Goal: Contribute content

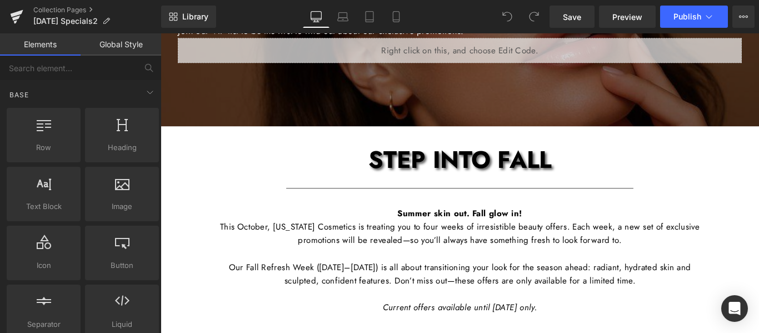
scroll to position [167, 0]
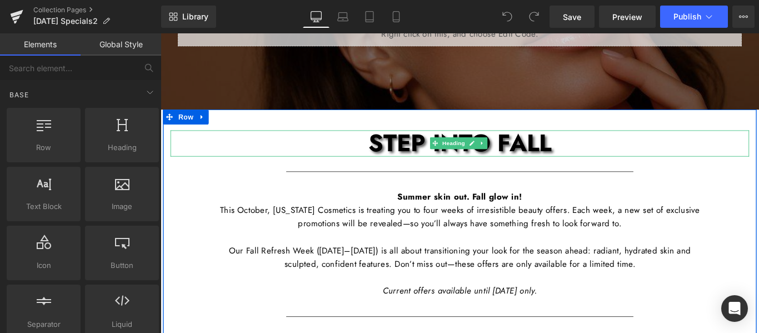
click at [558, 156] on span "STEP INTO FALL" at bounding box center [497, 156] width 206 height 38
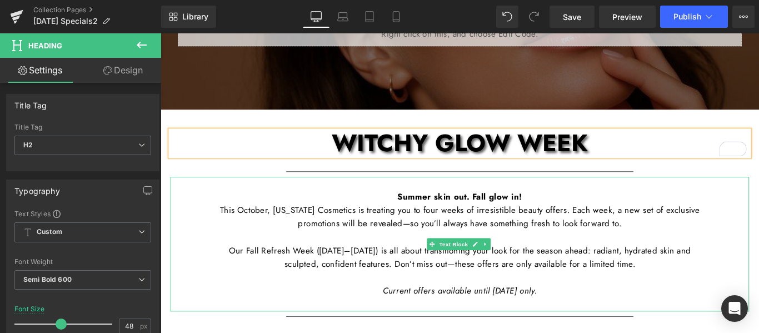
click at [356, 279] on span "Our Fall Refresh Week ([DATE]–[DATE]) is all about transitioning your look for …" at bounding box center [496, 285] width 519 height 28
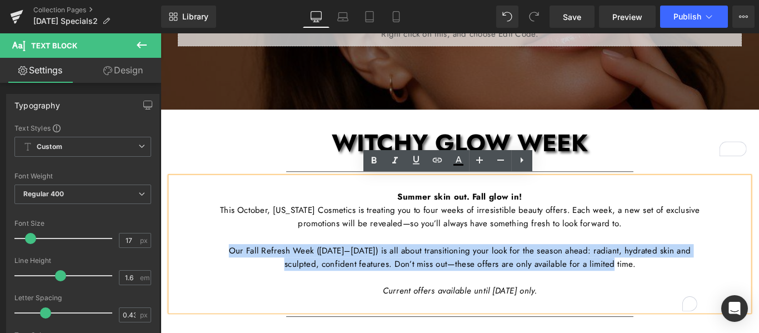
drag, startPoint x: 708, startPoint y: 293, endPoint x: 233, endPoint y: 281, distance: 474.7
click at [233, 281] on p "Our Fall Refresh Week ([DATE]–[DATE]) is all about transitioning your look for …" at bounding box center [496, 285] width 539 height 30
paste div "To enrich screen reader interactions, please activate Accessibility in Grammarl…"
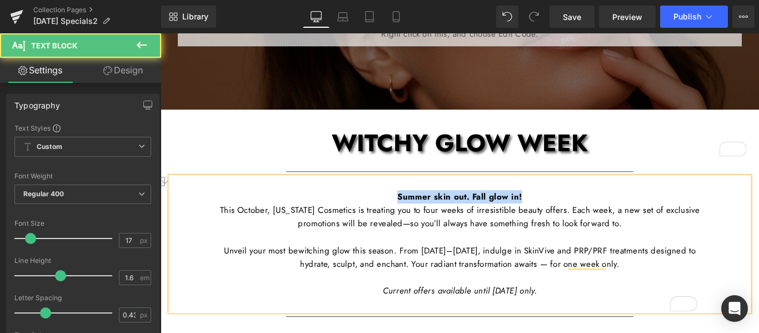
drag, startPoint x: 584, startPoint y: 214, endPoint x: 363, endPoint y: 215, distance: 220.6
click at [363, 215] on p "Summer skin out. Fall glow in!" at bounding box center [496, 210] width 539 height 30
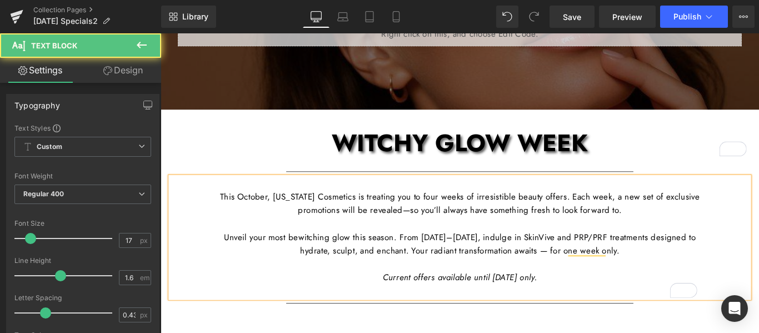
click at [520, 307] on span "Current offers available until [DATE] only." at bounding box center [496, 307] width 173 height 13
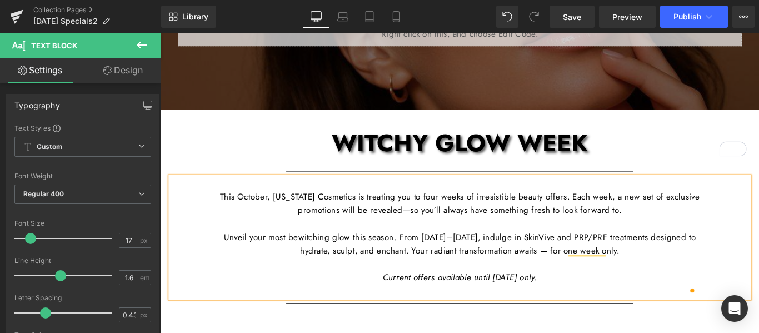
click at [551, 311] on span "Current offers available until [DATE] only." at bounding box center [496, 307] width 173 height 13
click at [454, 233] on span "This October, [US_STATE] Cosmetics is treating you to four weeks of irresistibl…" at bounding box center [496, 224] width 539 height 28
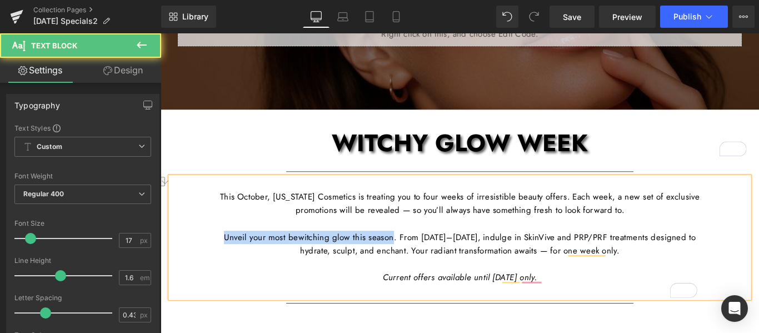
drag, startPoint x: 427, startPoint y: 260, endPoint x: 223, endPoint y: 262, distance: 204.0
click at [223, 262] on div "This October, [US_STATE] Cosmetics is treating you to four weeks of irresistibl…" at bounding box center [497, 263] width 650 height 136
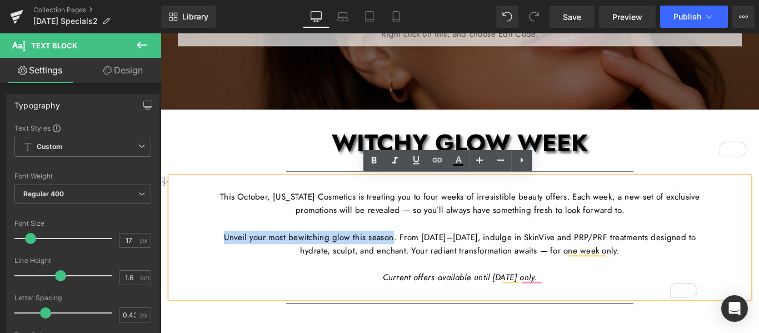
copy p "Unveil your most bewitching glow this season"
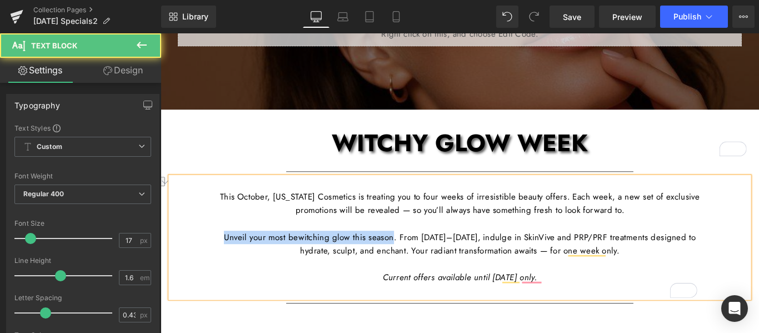
drag, startPoint x: 222, startPoint y: 257, endPoint x: 228, endPoint y: 257, distance: 6.1
click at [222, 257] on div "This October, [US_STATE] Cosmetics is treating you to four weeks of irresistibl…" at bounding box center [497, 263] width 650 height 136
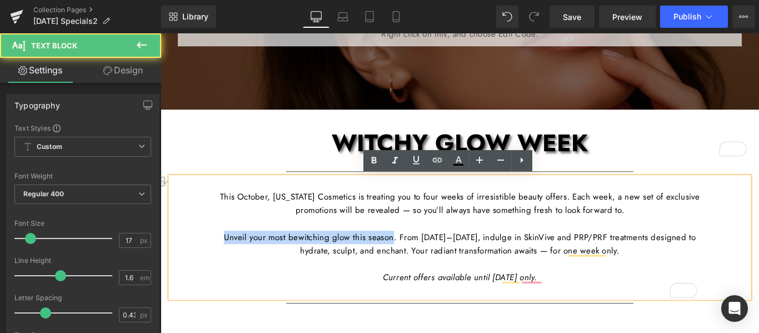
click at [233, 263] on p "Unveil your most bewitching glow this season. From [DATE]–[DATE], indulge in Sk…" at bounding box center [496, 270] width 539 height 30
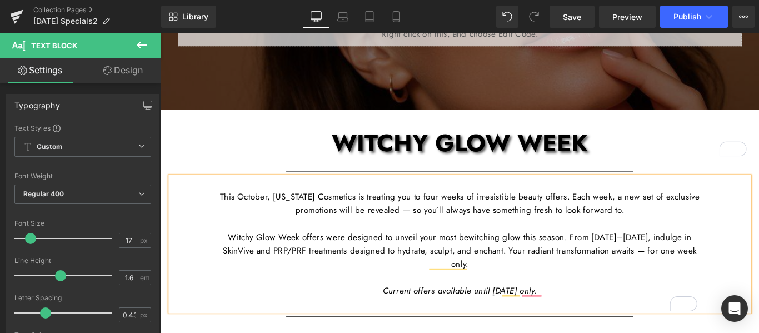
click at [238, 260] on p "Witchy Glow Week offers were designed to unveil your most bewitching glow this …" at bounding box center [496, 278] width 539 height 46
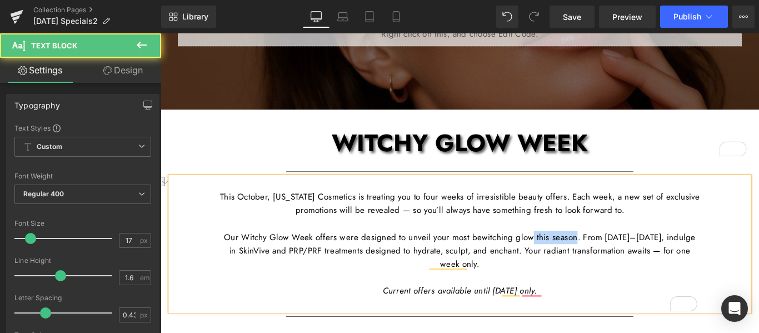
drag, startPoint x: 637, startPoint y: 260, endPoint x: 585, endPoint y: 260, distance: 52.2
click at [585, 260] on p "Our Witchy Glow Week offers were designed to unveil your most bewitching glow t…" at bounding box center [496, 278] width 539 height 46
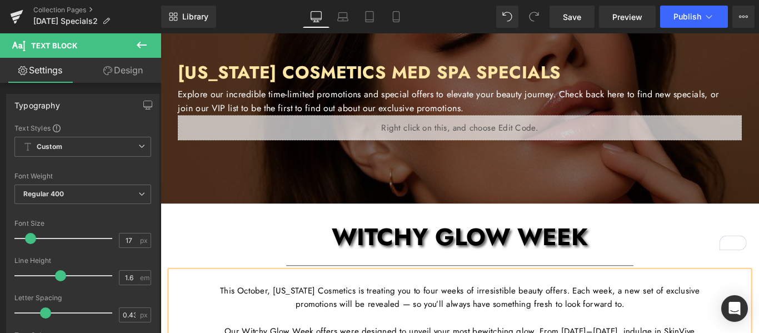
scroll to position [56, 0]
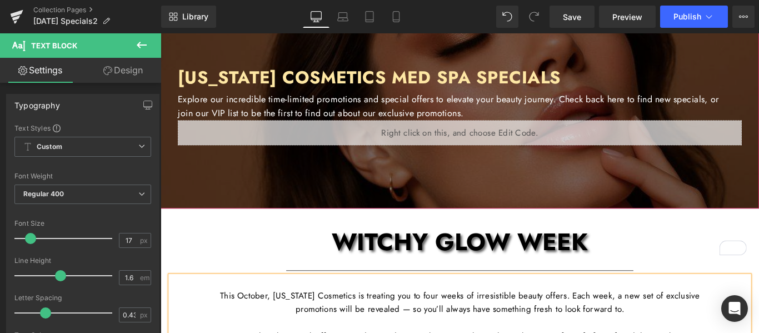
click at [598, 194] on div at bounding box center [497, 104] width 672 height 252
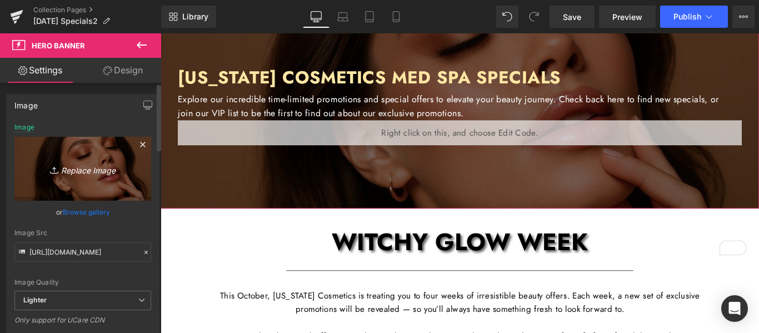
click at [86, 171] on icon "Replace Image" at bounding box center [82, 169] width 89 height 14
type input "C:\fakepath\CC Newsletter Images (PLEASE DONT CHANGE) (2).jpg"
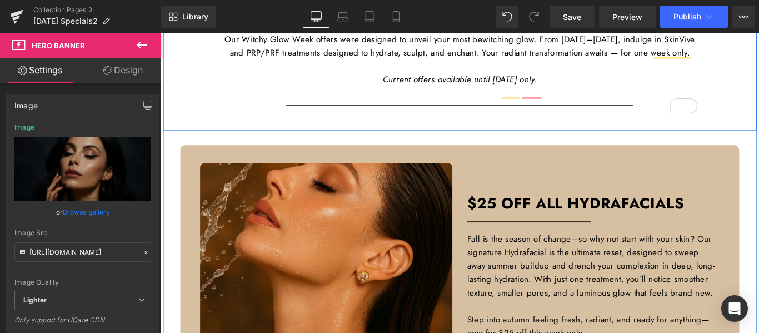
scroll to position [500, 0]
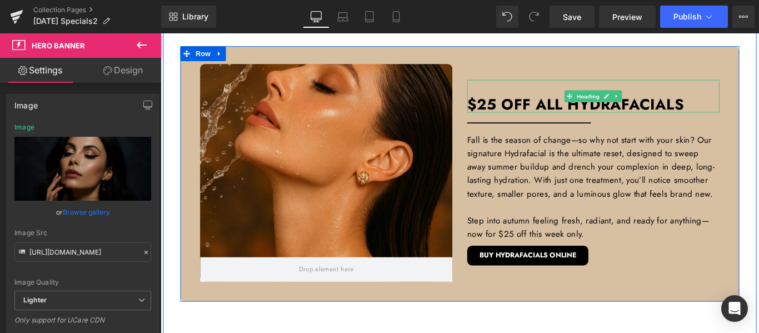
click at [652, 118] on span "25 OFF ALL HydrafacialS" at bounding box center [632, 113] width 233 height 24
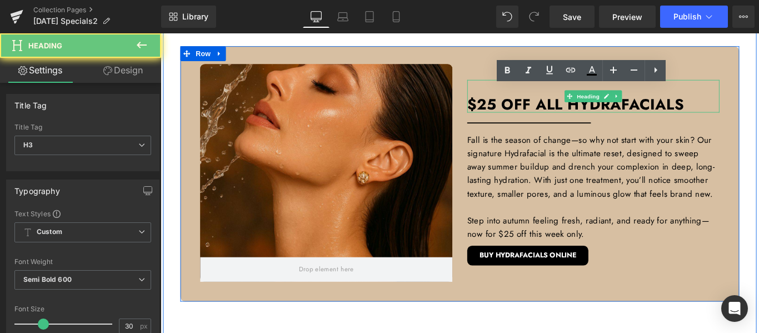
click at [652, 118] on span "25 OFF ALL HydrafacialS" at bounding box center [632, 113] width 233 height 24
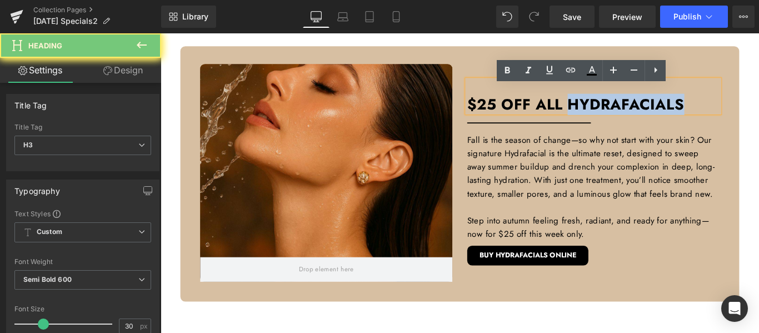
click at [654, 118] on span "25 OFF ALL HydrafacialS" at bounding box center [632, 113] width 233 height 24
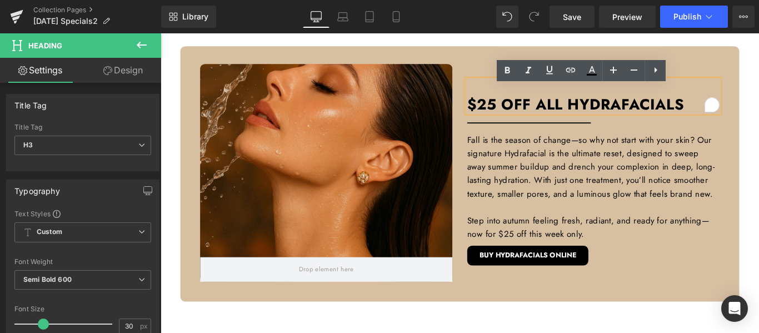
click at [631, 122] on span "25 OFF ALL HydrafacialS" at bounding box center [632, 113] width 233 height 24
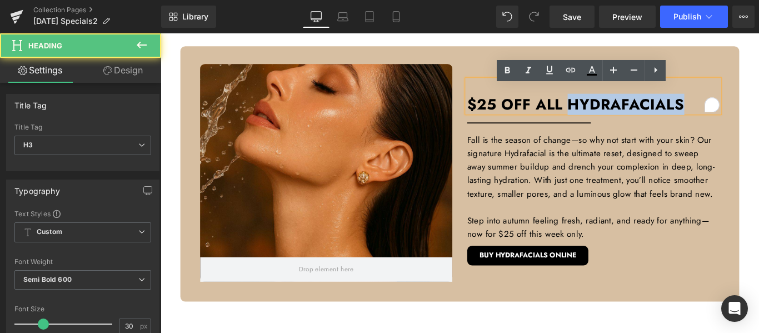
click at [631, 122] on span "25 OFF ALL HydrafacialS" at bounding box center [632, 113] width 233 height 24
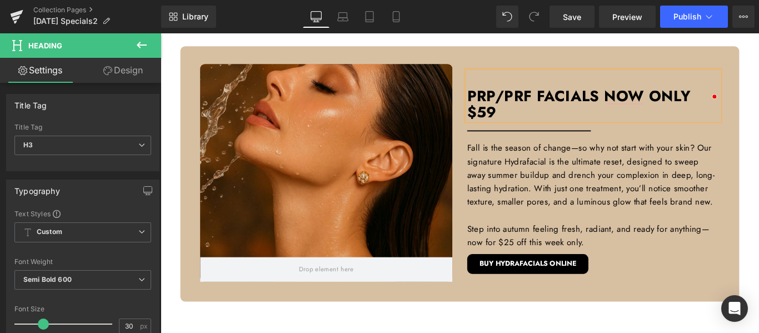
scroll to position [491, 0]
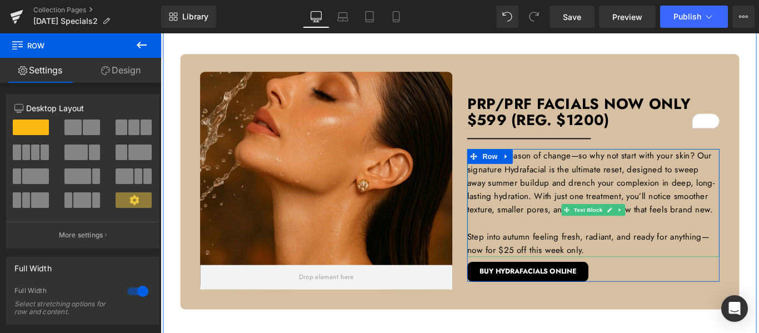
click at [608, 202] on p "Fall is the season of change—so why not start with your skin? Our signature Hyd…" at bounding box center [646, 201] width 283 height 76
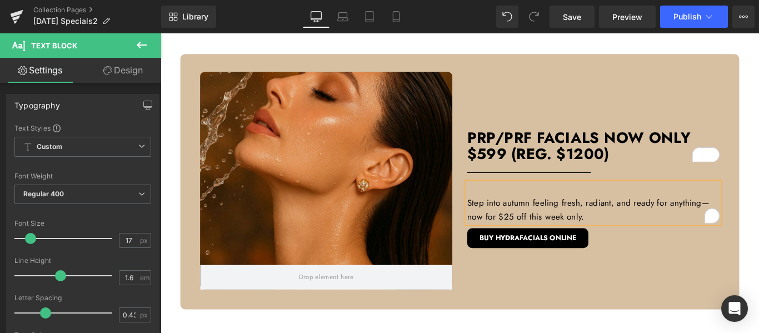
scroll to position [537, 0]
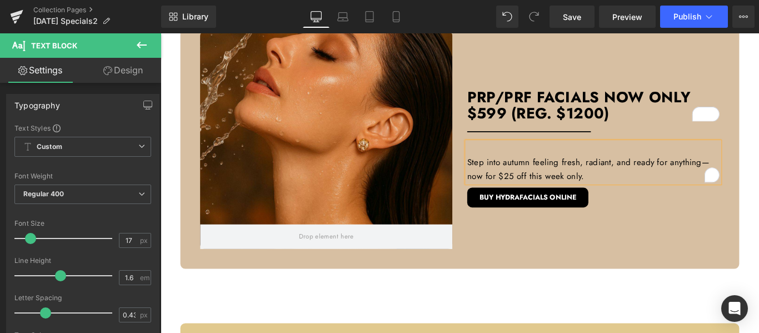
click at [590, 187] on p "Step into autumn feeling fresh, radiant, and ready for anything—now for $25 off…" at bounding box center [646, 186] width 283 height 30
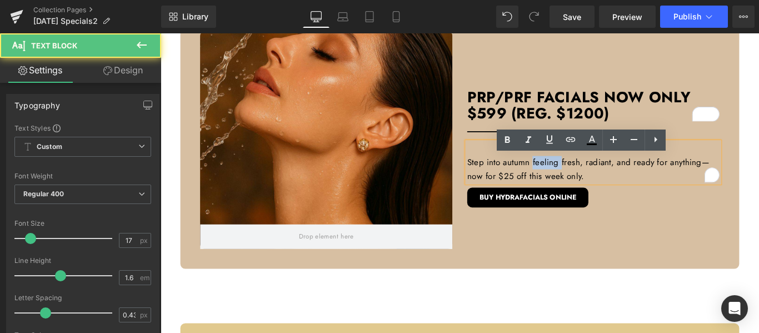
click at [590, 187] on p "Step into autumn feeling fresh, radiant, and ready for anything—now for $25 off…" at bounding box center [646, 186] width 283 height 30
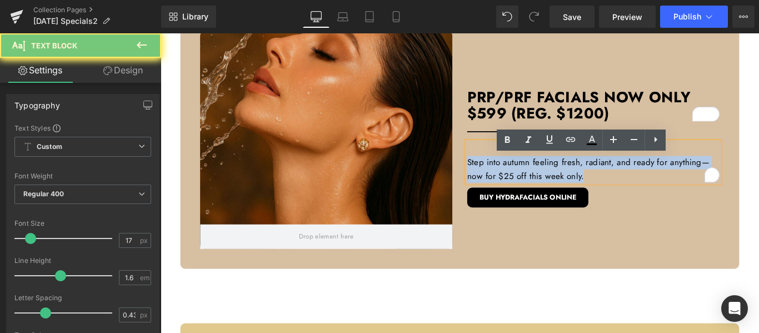
click at [590, 187] on p "Step into autumn feeling fresh, radiant, and ready for anything—now for $25 off…" at bounding box center [646, 186] width 283 height 30
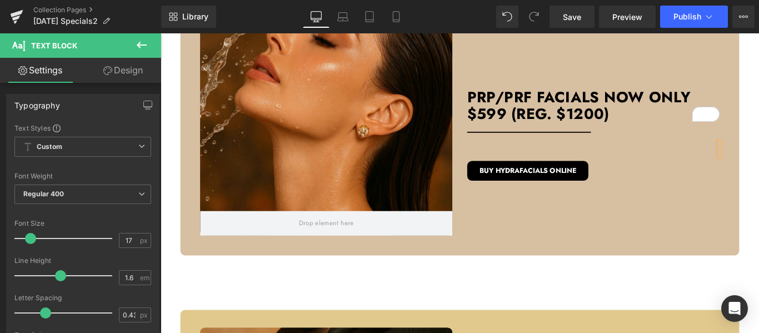
scroll to position [499, 0]
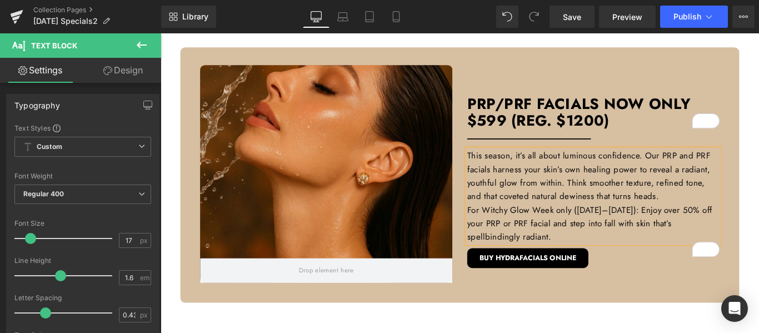
click at [552, 224] on p "This season, it’s all about luminous confidence. Our PRP and PRF facials harnes…" at bounding box center [646, 193] width 283 height 61
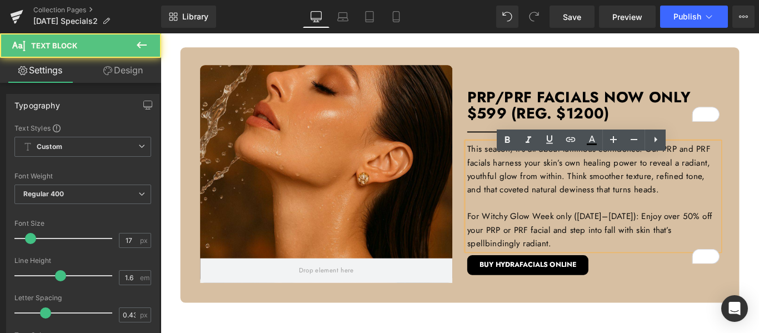
scroll to position [491, 0]
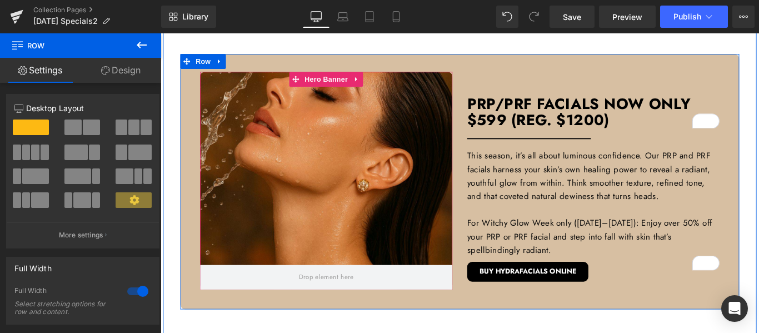
click at [390, 141] on div at bounding box center [346, 199] width 283 height 245
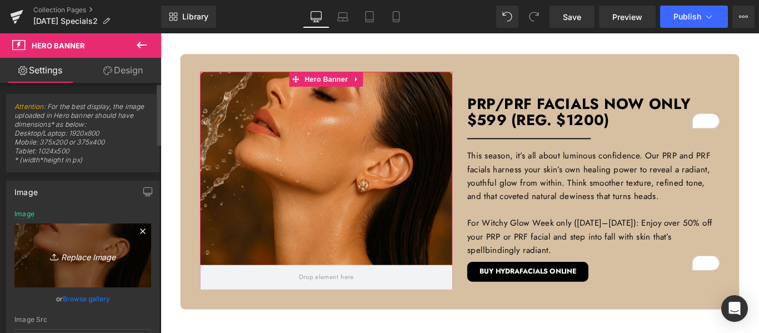
click at [91, 258] on icon "Replace Image" at bounding box center [82, 255] width 89 height 14
type input "C:\fakepath\CC [DATE] Posts.jpg"
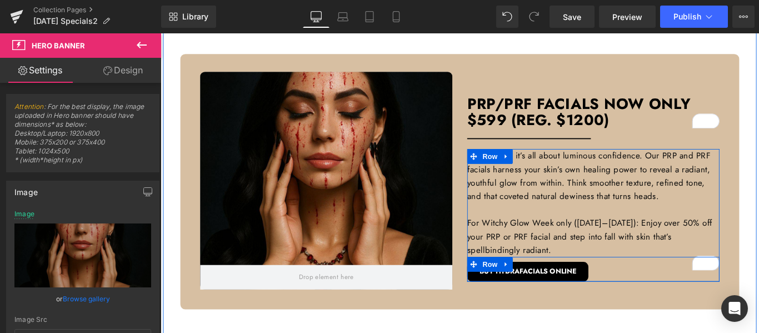
click at [664, 312] on div "BUY HYDRAFACIALS ONLINE Button" at bounding box center [646, 299] width 283 height 28
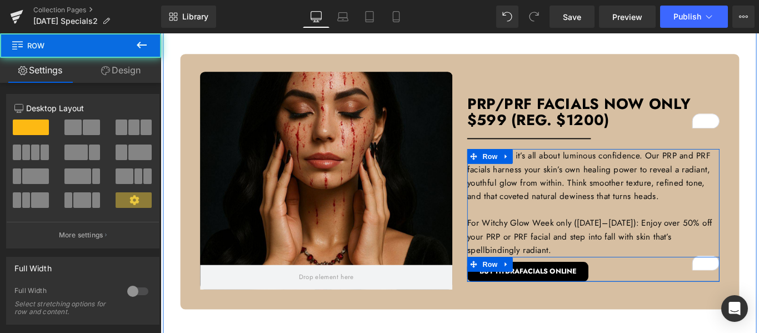
click at [645, 312] on div "BUY HYDRAFACIALS ONLINE Button" at bounding box center [646, 299] width 283 height 28
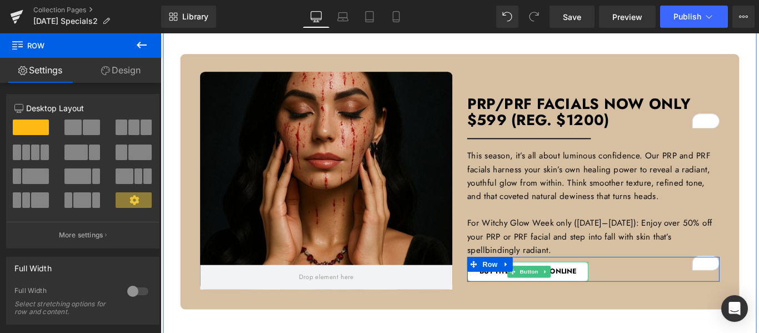
click at [603, 312] on link "BUY HYDRAFACIALS ONLINE" at bounding box center [573, 301] width 136 height 22
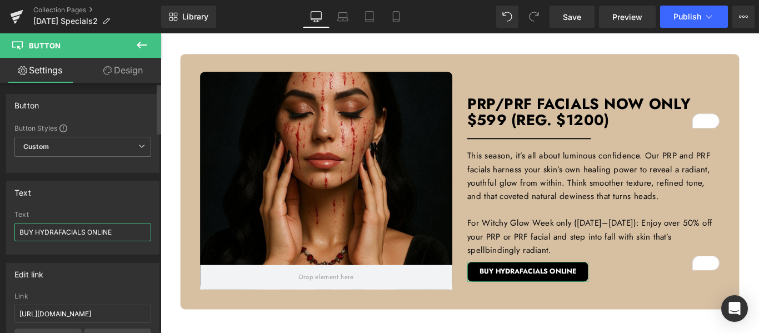
drag, startPoint x: 86, startPoint y: 231, endPoint x: 13, endPoint y: 231, distance: 72.8
click at [13, 231] on div "BUY HYDRAFACIALS ONLINE Text BUY HYDRAFACIALS ONLINE" at bounding box center [83, 232] width 152 height 43
type input "VIEW PRP/PRF FACIALS ONLINE"
click at [78, 313] on input "[URL][DOMAIN_NAME]" at bounding box center [82, 314] width 137 height 18
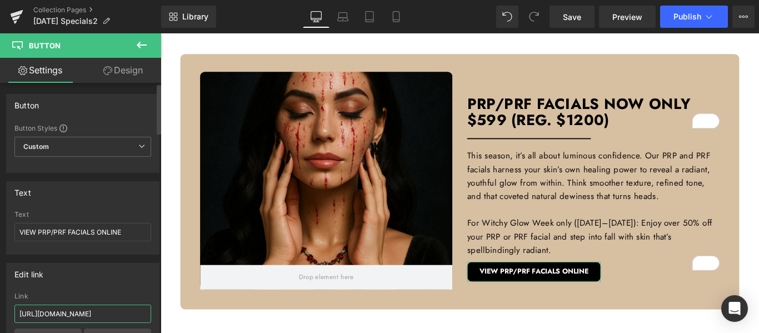
click at [78, 313] on input "[URL][DOMAIN_NAME]" at bounding box center [82, 314] width 137 height 18
paste input "prp-"
type input "[URL][DOMAIN_NAME]"
click at [147, 200] on div "Text" at bounding box center [83, 192] width 152 height 21
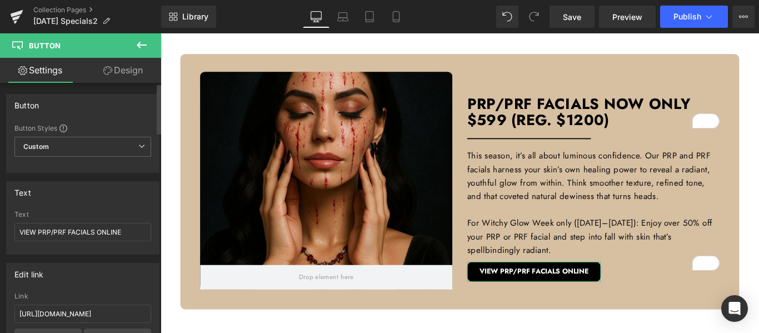
scroll to position [0, 0]
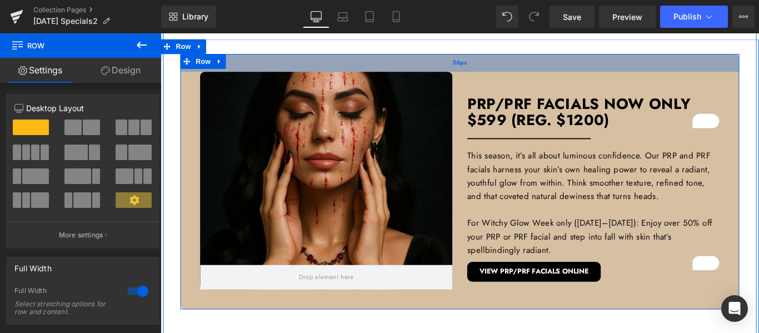
click at [455, 77] on div "36px" at bounding box center [497, 67] width 628 height 20
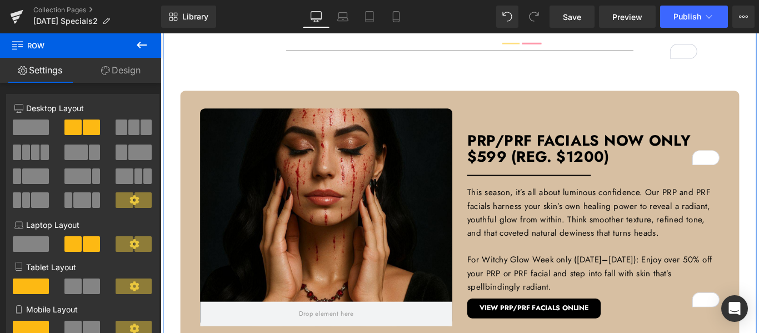
scroll to position [436, 0]
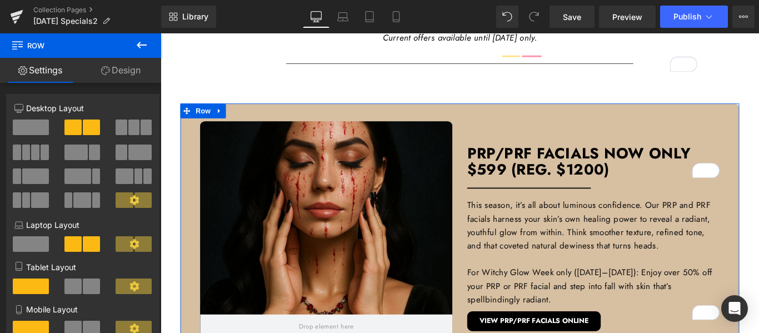
drag, startPoint x: 7, startPoint y: 23, endPoint x: 118, endPoint y: 70, distance: 120.8
click at [118, 70] on link "Design" at bounding box center [121, 70] width 81 height 25
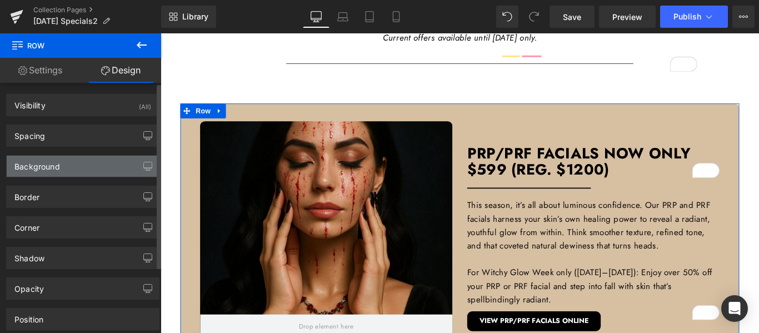
click at [92, 158] on div "Background" at bounding box center [83, 166] width 152 height 21
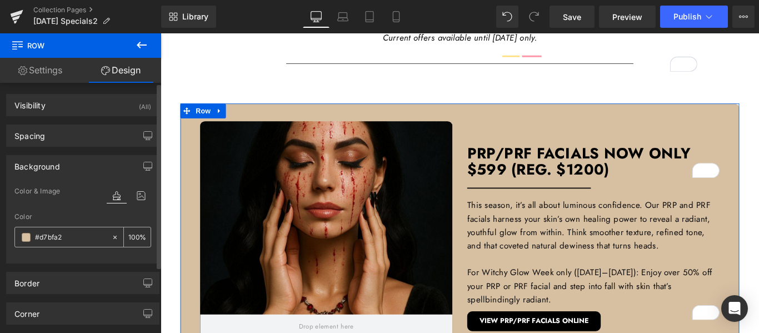
click at [41, 239] on input "text" at bounding box center [70, 237] width 71 height 12
click at [29, 238] on span at bounding box center [26, 237] width 9 height 9
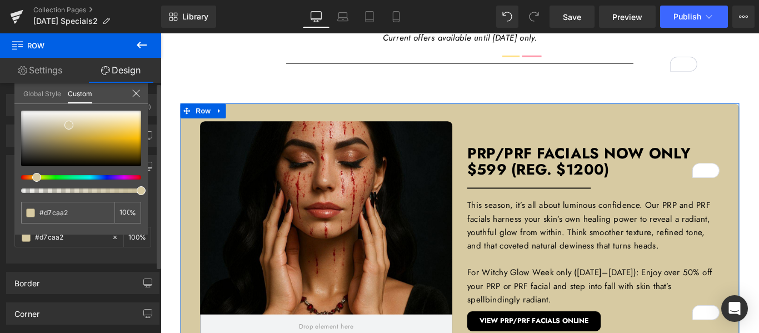
click at [34, 180] on span at bounding box center [36, 177] width 9 height 9
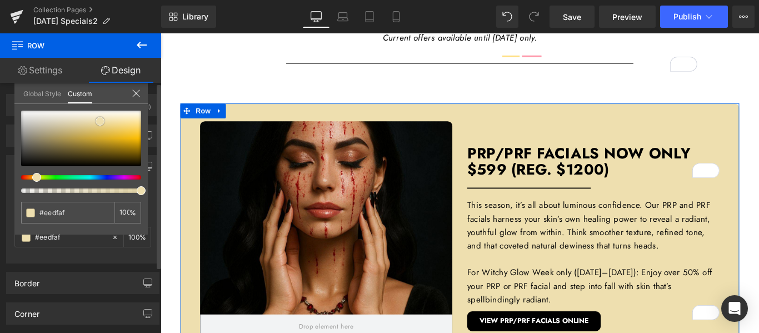
drag, startPoint x: 66, startPoint y: 125, endPoint x: 97, endPoint y: 121, distance: 31.4
click at [97, 121] on span at bounding box center [100, 121] width 9 height 9
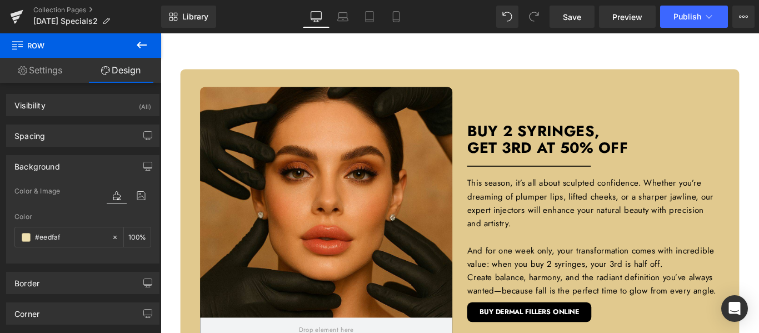
scroll to position [825, 0]
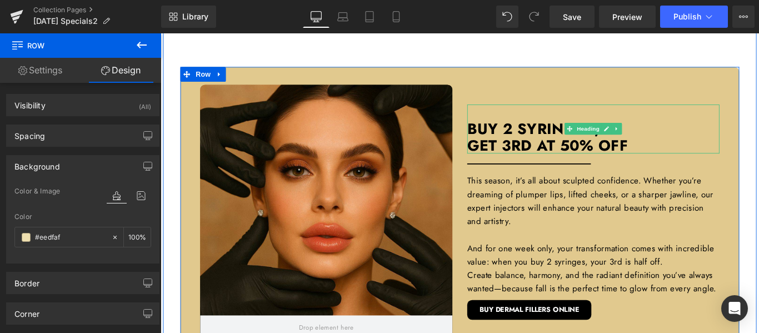
click at [572, 160] on h3 "Buy 2 Syringes, GET 3rd at 50% OFF" at bounding box center [646, 140] width 283 height 55
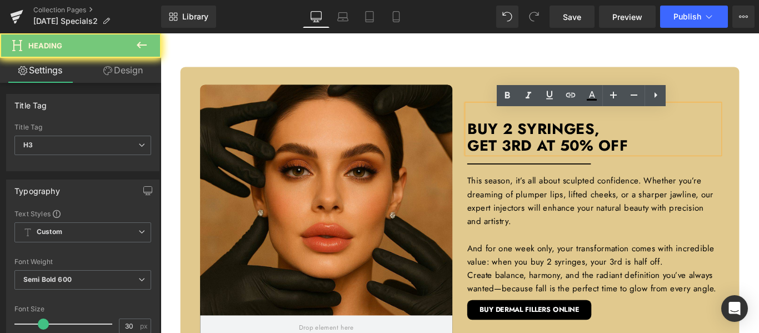
click at [572, 160] on h3 "Buy 2 Syringes, GET 3rd at 50% OFF" at bounding box center [646, 140] width 283 height 55
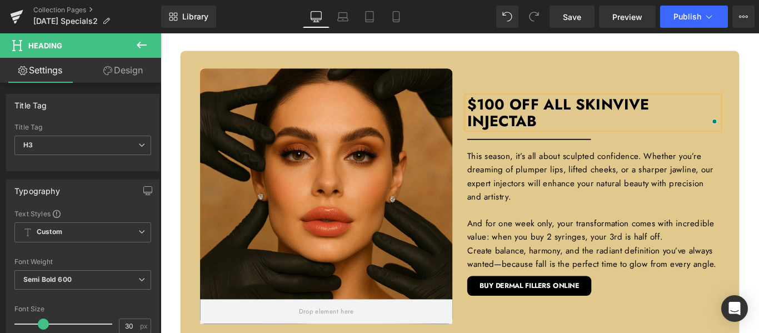
scroll to position [834, 0]
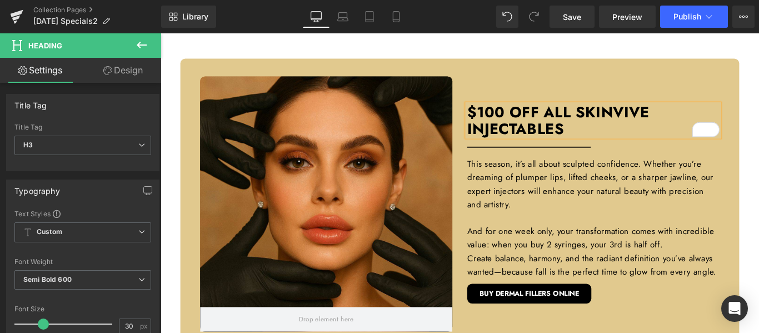
click at [759, 154] on div "Hero Banner 390px Hero Banner PRP/PRF Facials now only $599 (Reg. $1200) Headin…" at bounding box center [497, 254] width 672 height 1114
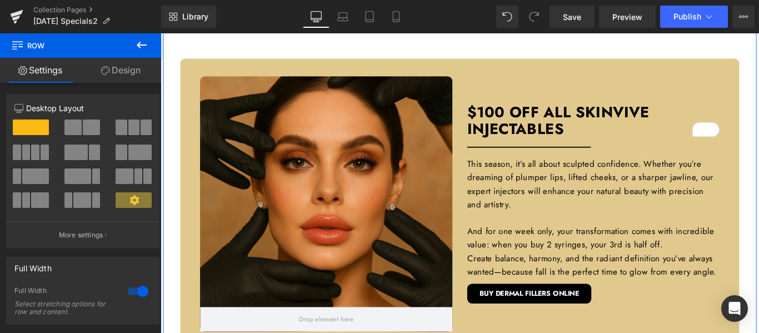
click at [759, 85] on div "Hero Banner Hero Banner $100 OFF ALL SKINVIVE INJECTABLES Heading Separator Thi…" at bounding box center [497, 223] width 628 height 323
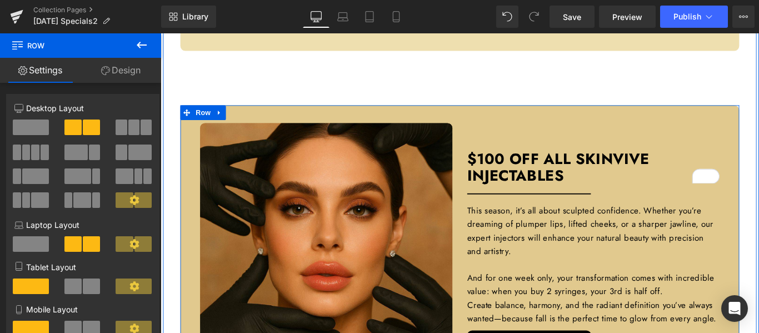
scroll to position [723, 0]
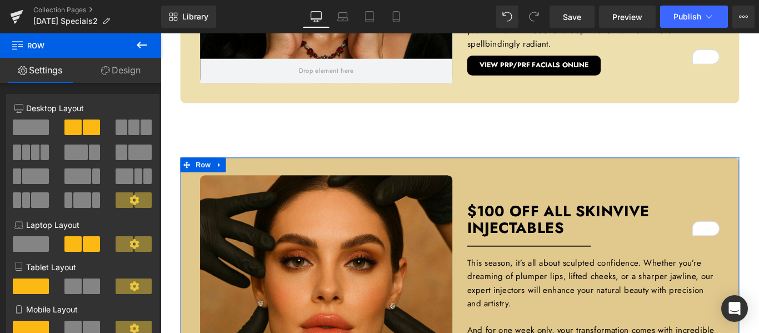
click at [124, 71] on link "Design" at bounding box center [121, 70] width 81 height 25
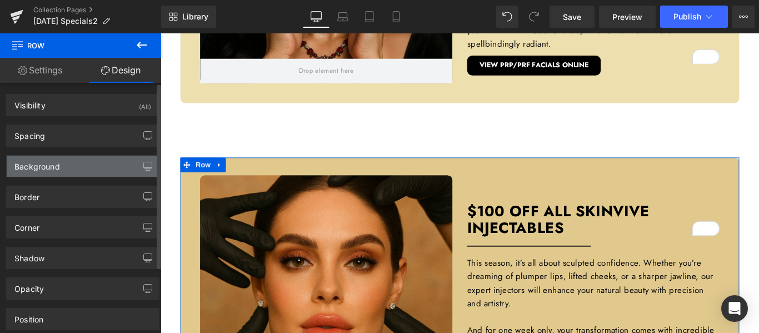
click at [56, 161] on div "Background" at bounding box center [37, 164] width 46 height 16
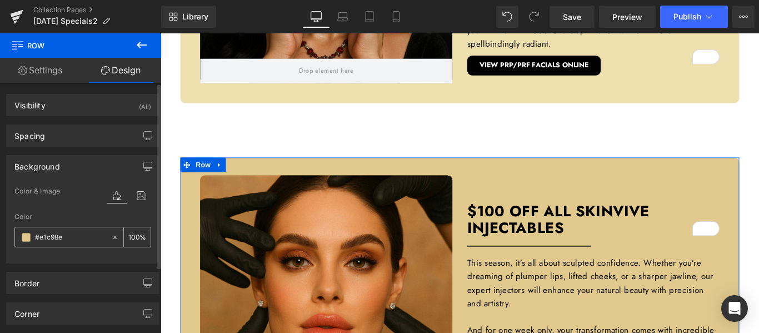
click at [28, 236] on span at bounding box center [26, 237] width 9 height 9
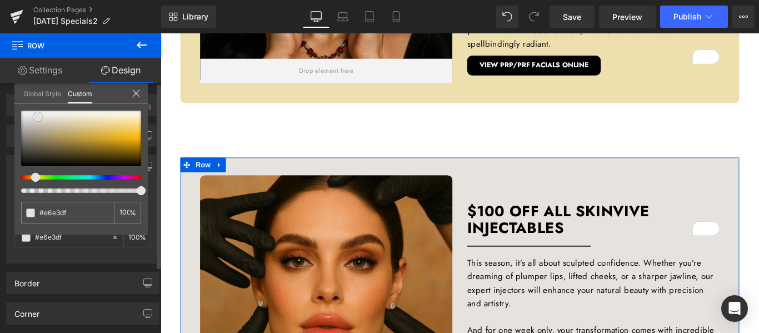
drag, startPoint x: 91, startPoint y: 127, endPoint x: 38, endPoint y: 117, distance: 53.6
click at [38, 117] on span at bounding box center [37, 116] width 9 height 9
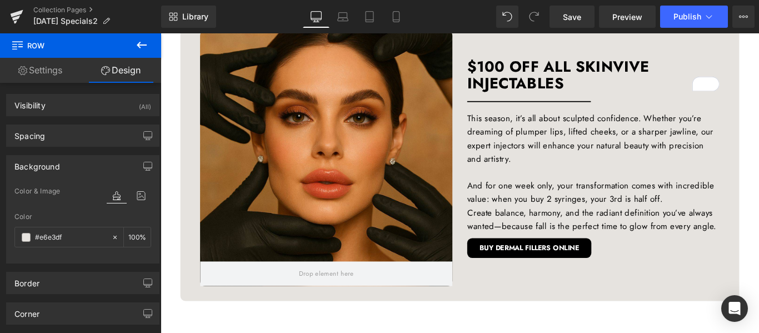
scroll to position [890, 0]
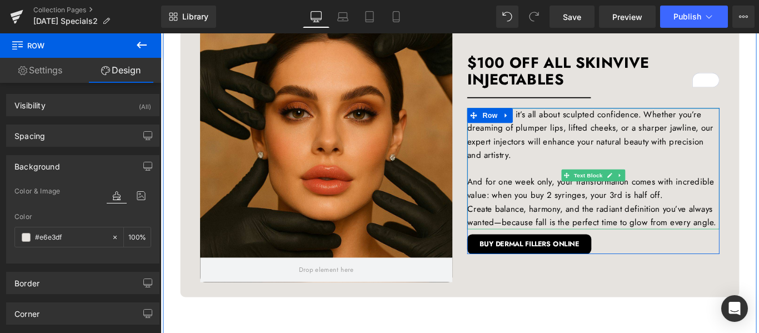
click at [584, 157] on font "This season, it’s all about sculpted confidence. Whether you’re dreaming of plu…" at bounding box center [643, 147] width 277 height 59
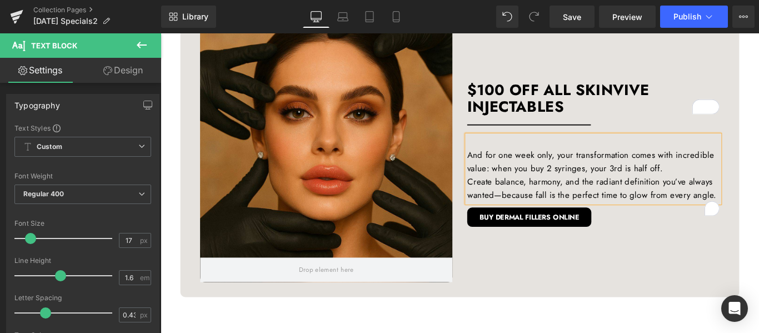
scroll to position [920, 0]
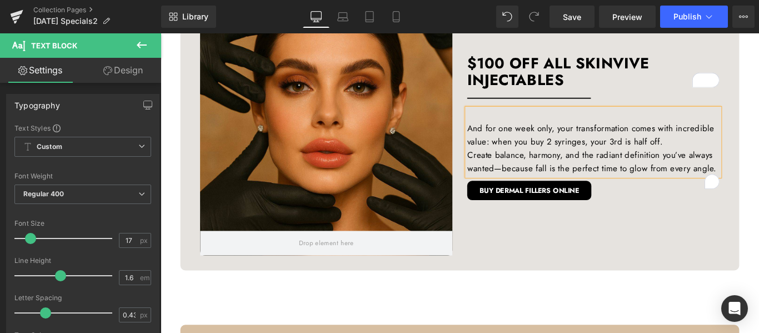
click at [584, 157] on p "And for one week only, your transformation comes with incredible value: when yo…" at bounding box center [646, 148] width 283 height 30
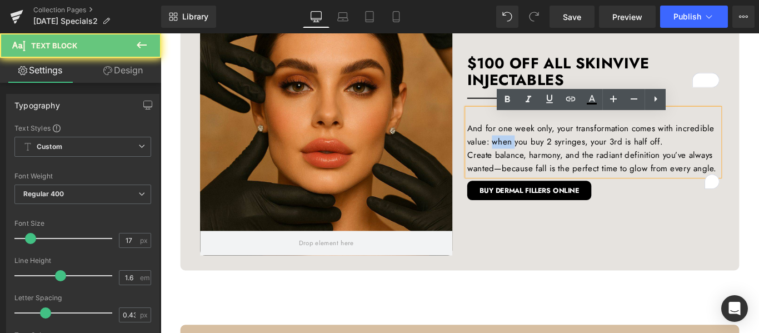
click at [584, 157] on p "And for one week only, your transformation comes with incredible value: when yo…" at bounding box center [646, 148] width 283 height 30
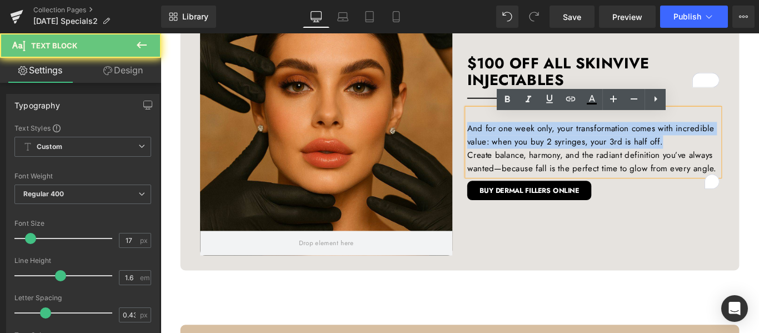
click at [584, 157] on p "And for one week only, your transformation comes with incredible value: when yo…" at bounding box center [646, 148] width 283 height 30
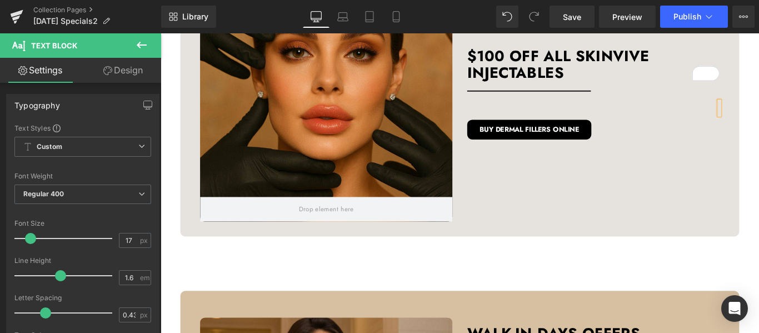
scroll to position [905, 0]
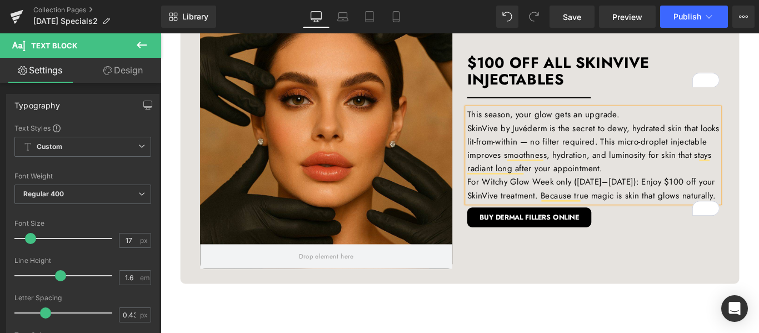
click at [741, 193] on p "SkinVive by Juvéderm is the secret to dewy, hydrated skin that looks lit-from-w…" at bounding box center [646, 163] width 283 height 61
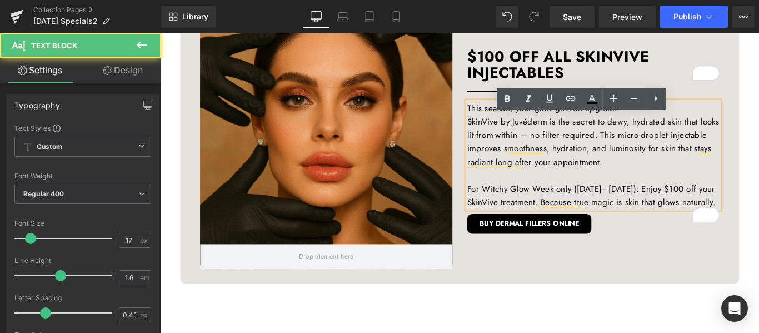
scroll to position [897, 0]
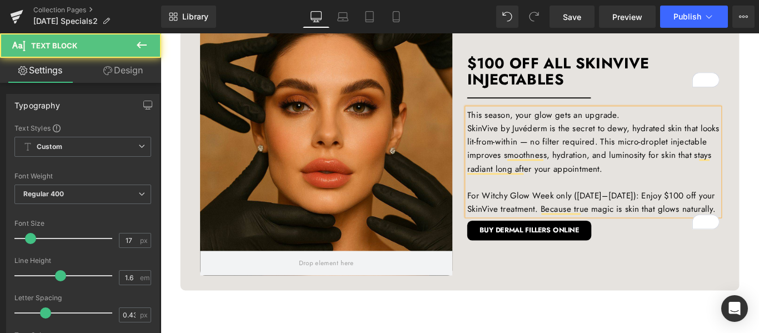
click at [695, 133] on p "This season, your glow gets an upgrade." at bounding box center [646, 125] width 283 height 15
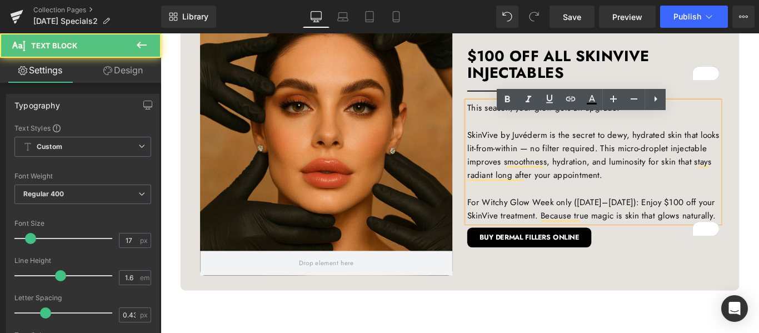
scroll to position [890, 0]
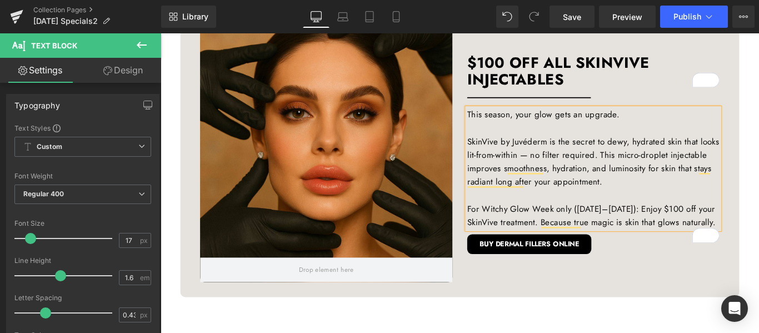
click at [759, 77] on div "Hero Banner 390px Hero Banner PRP/PRF Facials now only $599 (Reg. $1200) Headin…" at bounding box center [497, 199] width 672 height 1114
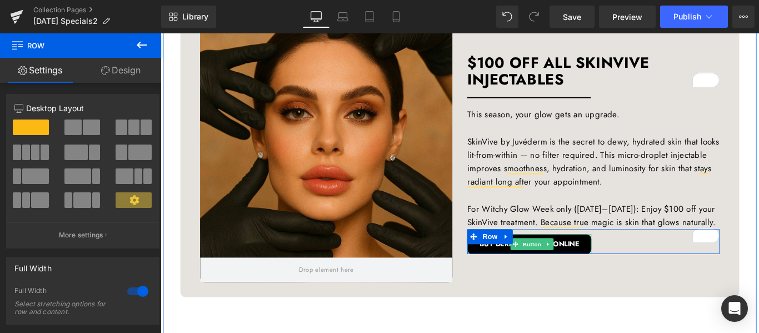
drag, startPoint x: 638, startPoint y: 293, endPoint x: 496, endPoint y: 262, distance: 145.0
click at [638, 281] on link "BUY DERMAL FILLERS ONLINE" at bounding box center [574, 270] width 139 height 22
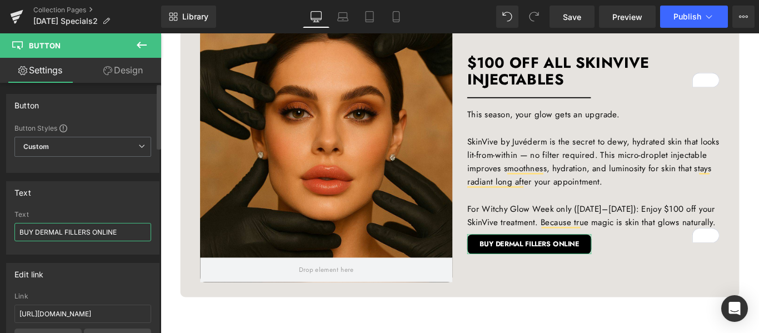
drag, startPoint x: 89, startPoint y: 231, endPoint x: 12, endPoint y: 231, distance: 77.2
click at [12, 231] on div "BUY DERMAL FILLERS ONLINE Text BUY DERMAL FILLERS ONLINE" at bounding box center [83, 232] width 152 height 43
type input "VIEW SKINVIVE ONLINE"
click at [89, 321] on input "[URL][DOMAIN_NAME]" at bounding box center [82, 314] width 137 height 18
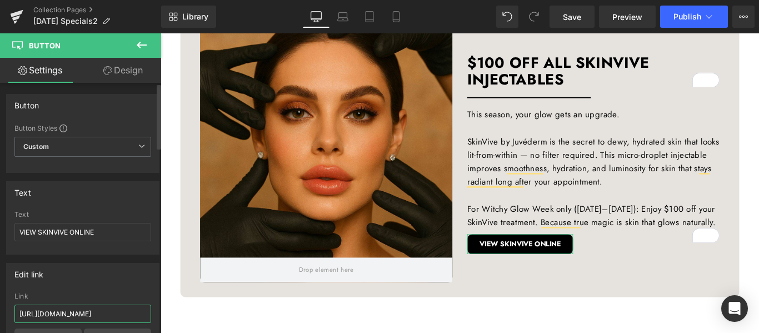
click at [89, 321] on input "[URL][DOMAIN_NAME]" at bounding box center [82, 314] width 137 height 18
paste input "skinvive"
type input "[URL][DOMAIN_NAME]"
click at [140, 277] on div "Edit link" at bounding box center [83, 273] width 152 height 21
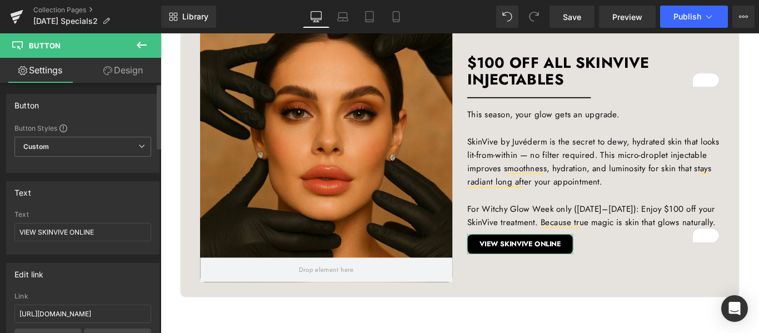
scroll to position [0, 0]
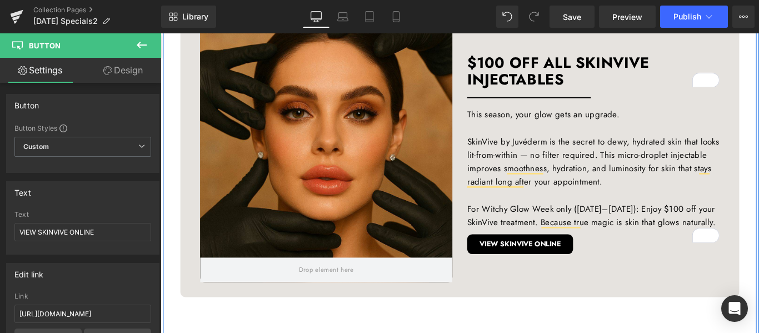
click at [759, 188] on div "Hero Banner 390px Hero Banner PRP/PRF Facials now only $599 (Reg. $1200) Headin…" at bounding box center [497, 199] width 672 height 1114
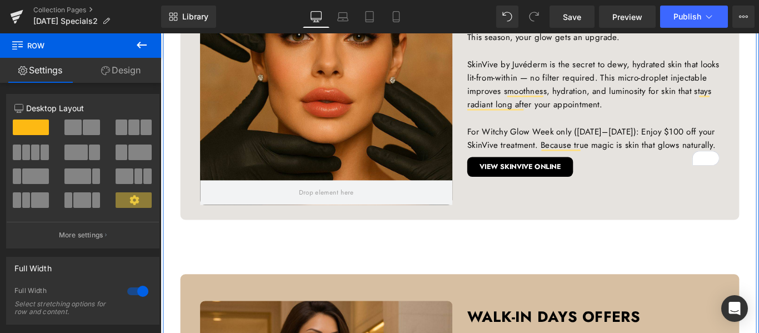
scroll to position [834, 0]
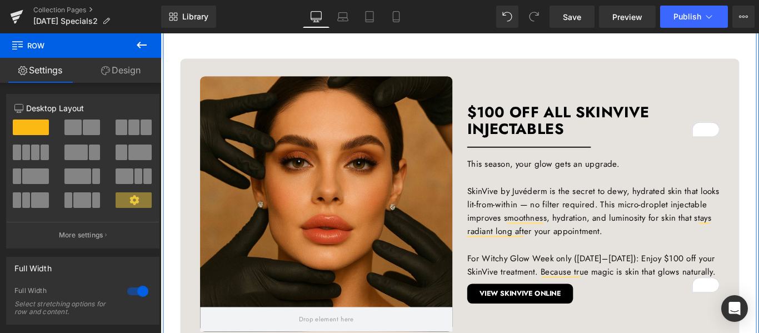
click at [391, 163] on div at bounding box center [346, 225] width 283 height 287
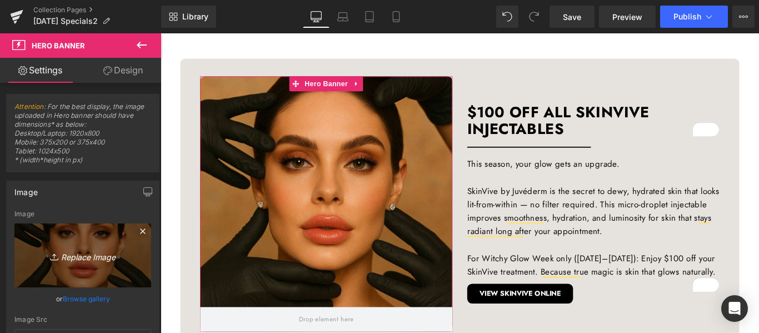
click at [87, 257] on icon "Replace Image" at bounding box center [82, 255] width 89 height 14
type input "C:\fakepath\CC [DATE] Posts (1).jpg"
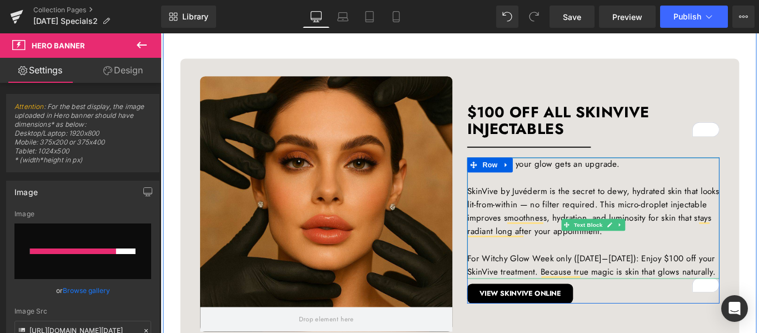
click at [604, 263] on p "SkinVive by Juvéderm is the secret to dewy, hydrated skin that looks lit-from-w…" at bounding box center [646, 233] width 283 height 61
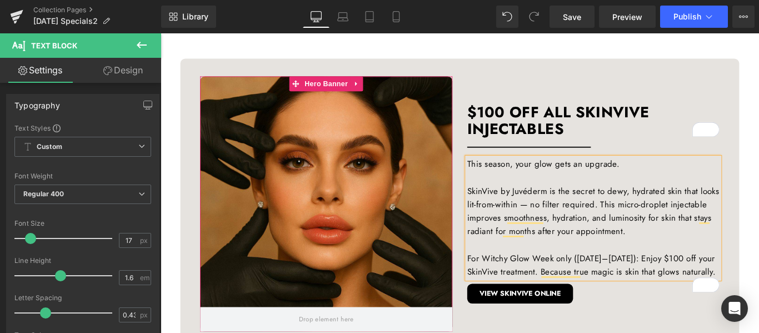
click at [418, 137] on div at bounding box center [346, 225] width 283 height 287
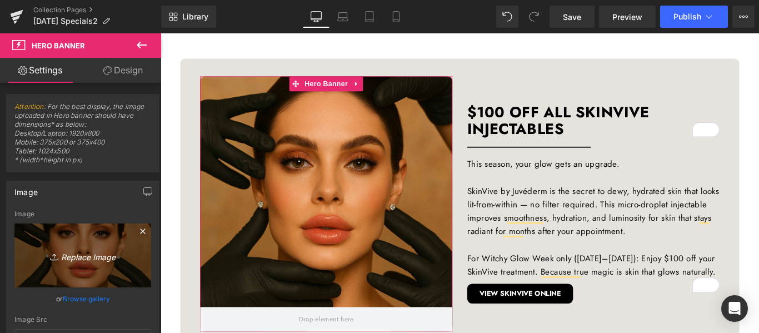
click at [91, 255] on icon "Replace Image" at bounding box center [82, 255] width 89 height 14
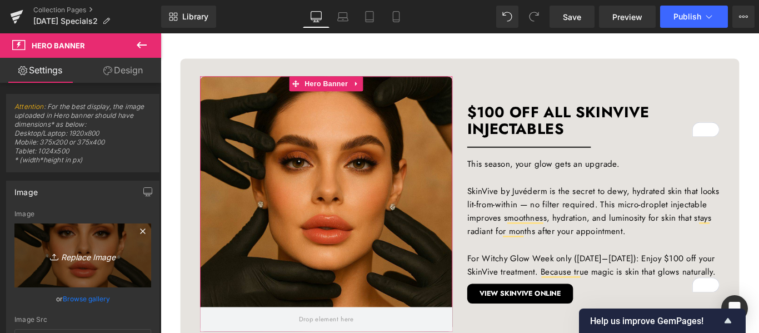
type input "C:\fakepath\CC [DATE] Posts (1).jpg"
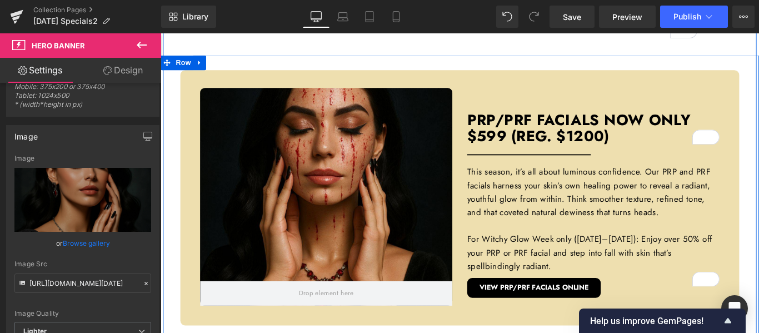
scroll to position [445, 0]
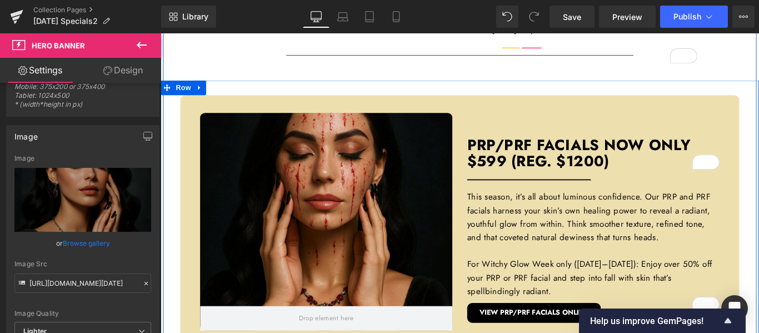
click at [759, 141] on div "Hero Banner 390px Hero Banner PRP/PRF Facials now only $599 (Reg. $1200) Headin…" at bounding box center [497, 246] width 628 height 287
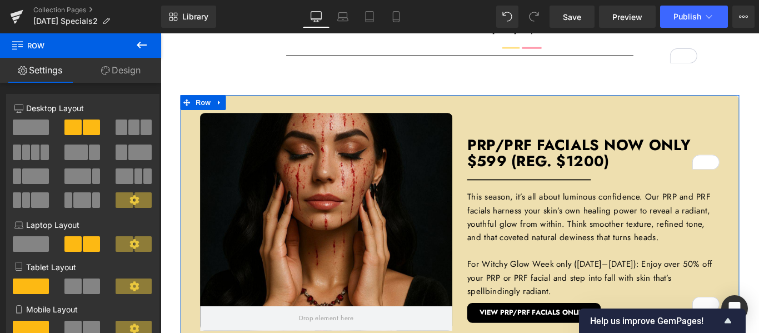
drag, startPoint x: 116, startPoint y: 69, endPoint x: 98, endPoint y: 128, distance: 61.0
click at [116, 69] on link "Design" at bounding box center [121, 70] width 81 height 25
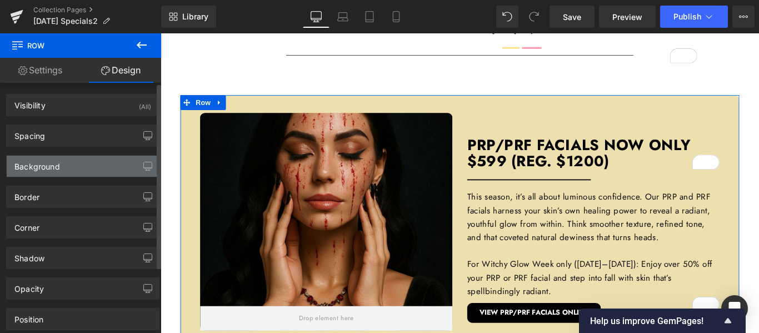
click at [75, 163] on div "Background" at bounding box center [83, 166] width 152 height 21
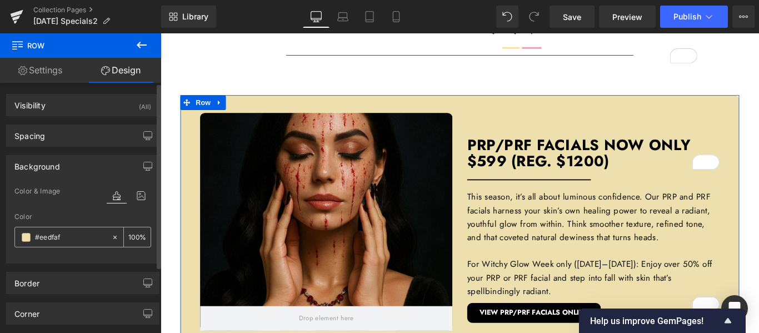
click at [46, 236] on input "text" at bounding box center [70, 237] width 71 height 12
type input "#eedfaf"
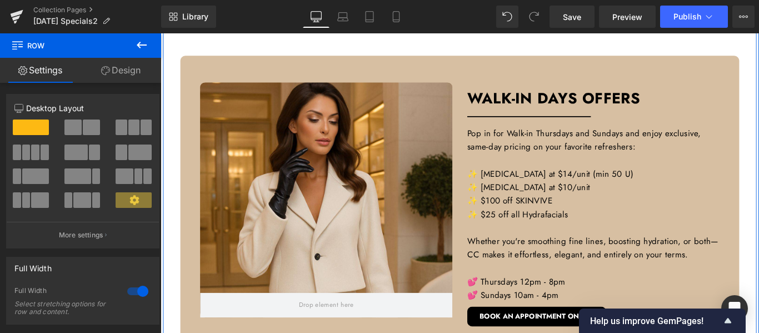
scroll to position [1223, 0]
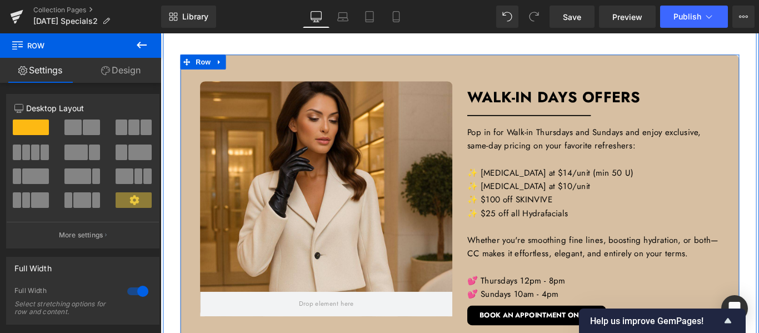
click at [759, 84] on div "Hero Banner Hero Banner WALK-IN DAYS OFFERS Heading Separator Pop in for Walk-i…" at bounding box center [497, 217] width 628 height 321
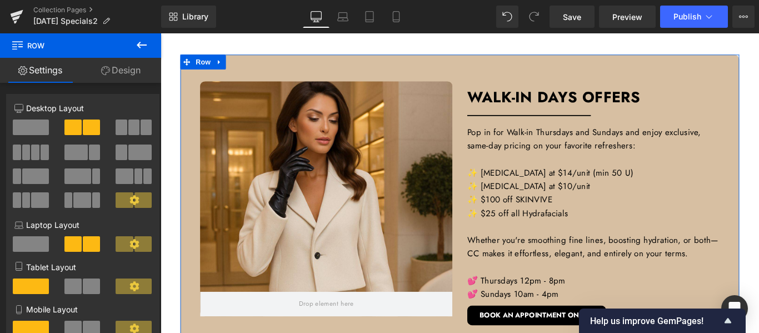
click at [130, 73] on link "Design" at bounding box center [121, 70] width 81 height 25
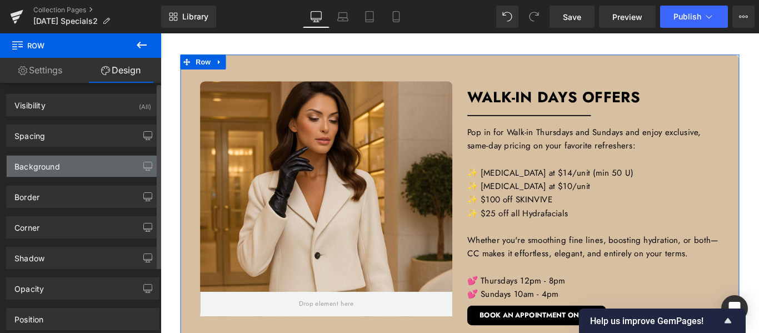
click at [57, 169] on div "Background" at bounding box center [37, 164] width 46 height 16
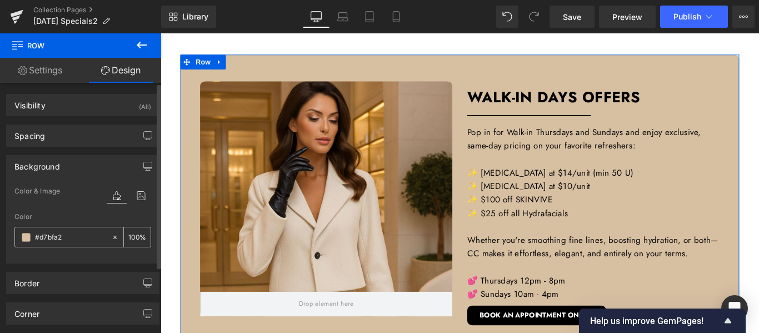
click at [47, 234] on input "text" at bounding box center [70, 237] width 71 height 12
click at [47, 234] on input "#d7bfa2" at bounding box center [70, 237] width 71 height 12
paste input "eedfaf"
type input "#eedfaf"
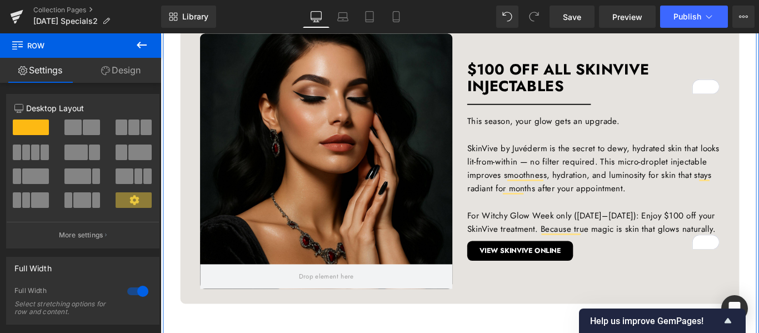
scroll to position [723, 0]
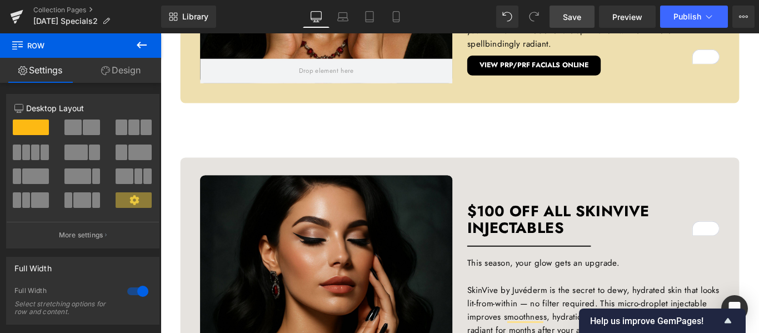
drag, startPoint x: 560, startPoint y: 14, endPoint x: 529, endPoint y: 72, distance: 65.6
click at [560, 14] on link "Save" at bounding box center [572, 17] width 45 height 22
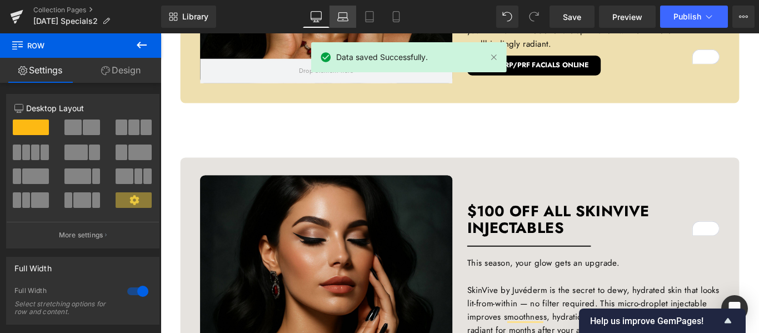
click at [346, 16] on icon at bounding box center [342, 16] width 11 height 11
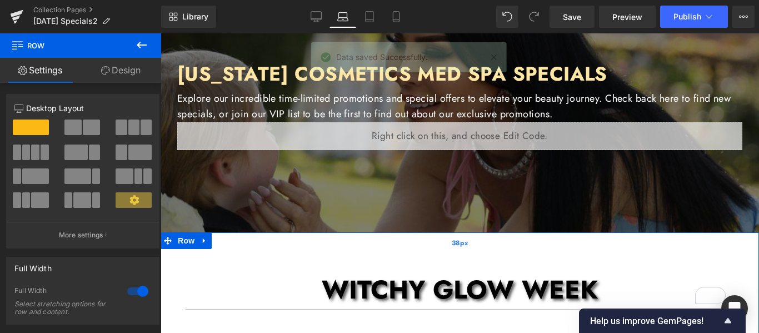
scroll to position [0, 0]
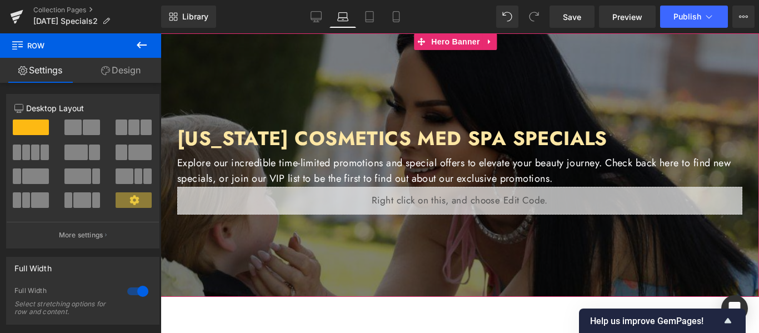
click at [615, 234] on div at bounding box center [460, 164] width 599 height 263
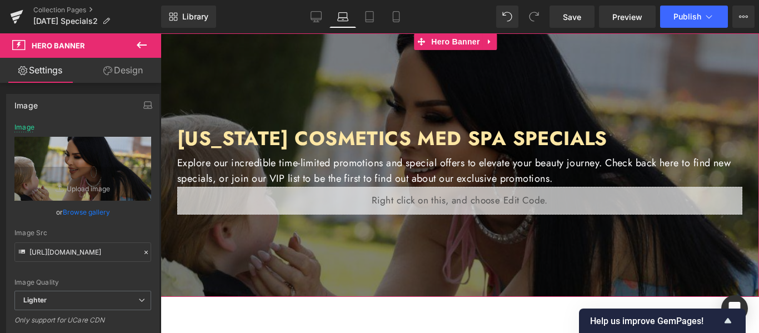
click at [88, 213] on link "Browse gallery" at bounding box center [86, 211] width 47 height 19
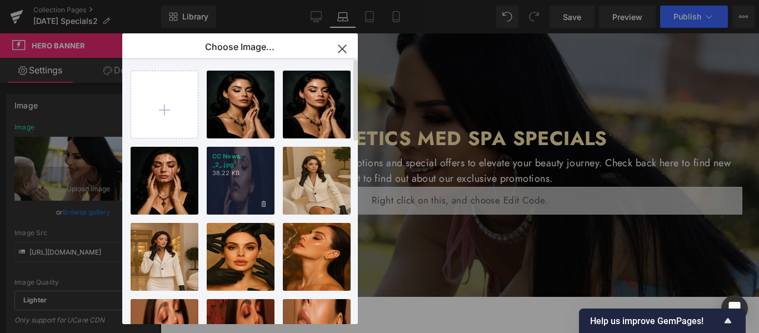
click at [256, 170] on p "38.22 KB" at bounding box center [240, 173] width 57 height 8
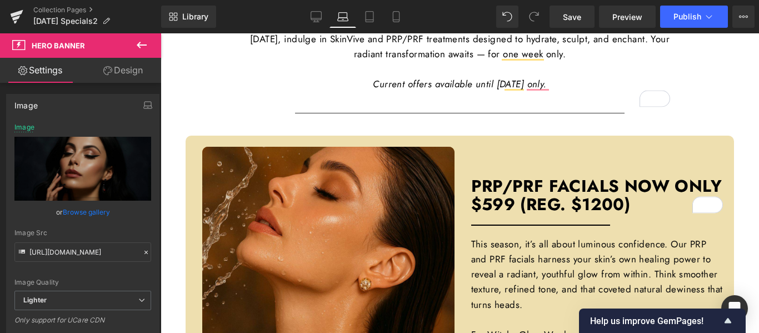
scroll to position [500, 0]
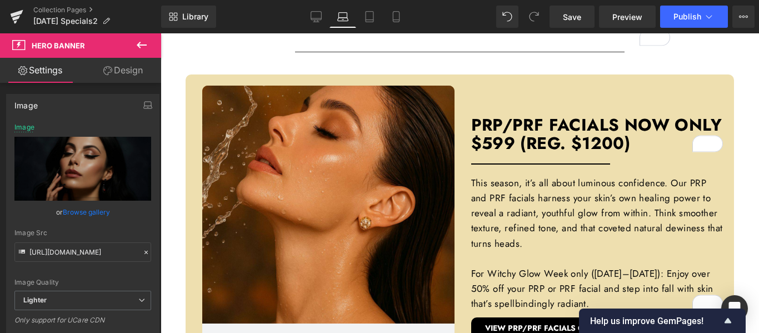
click at [358, 156] on div "Hero Banner 390px" at bounding box center [328, 219] width 252 height 266
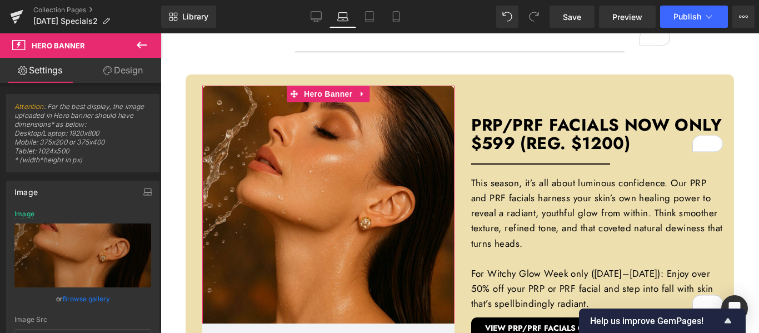
click at [85, 298] on link "Browse gallery" at bounding box center [86, 298] width 47 height 19
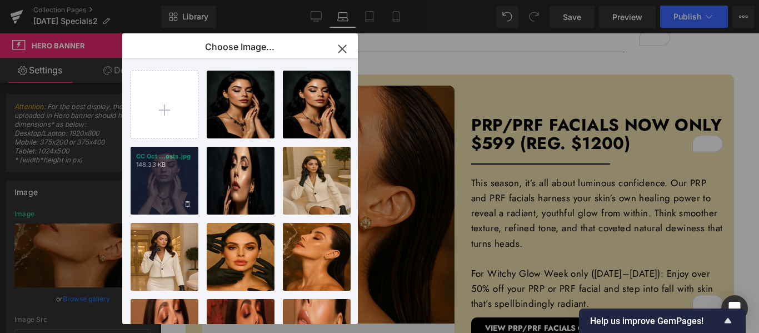
click at [156, 178] on div "CC Oct ...osts.jpg 148.33 KB" at bounding box center [165, 181] width 68 height 68
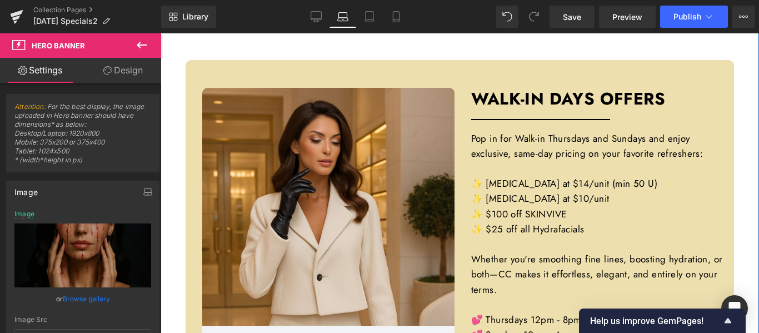
scroll to position [1223, 0]
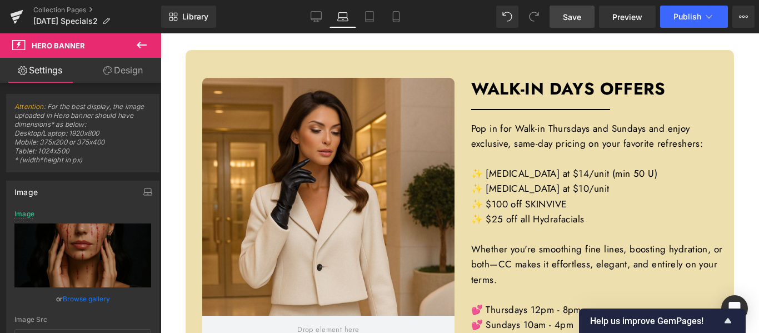
click at [564, 15] on span "Save" at bounding box center [572, 17] width 18 height 12
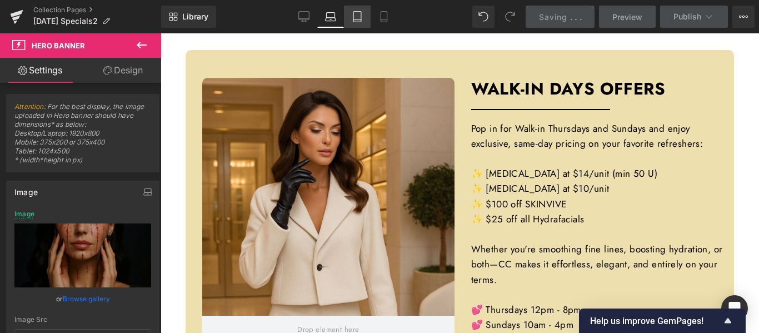
click at [361, 15] on icon at bounding box center [357, 16] width 11 height 11
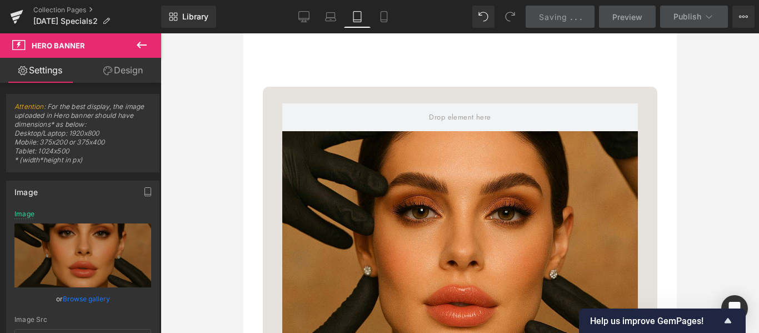
scroll to position [0, 0]
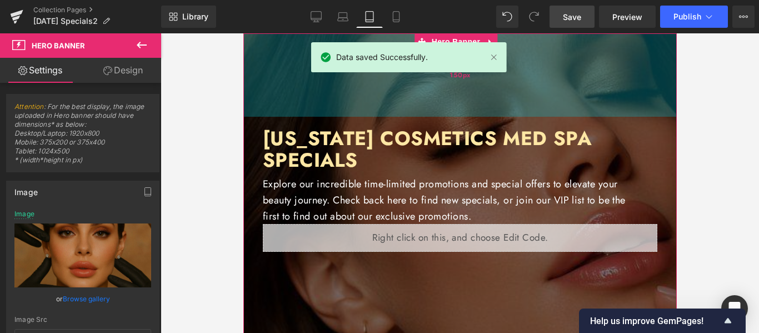
click at [607, 96] on div "150px" at bounding box center [459, 74] width 433 height 83
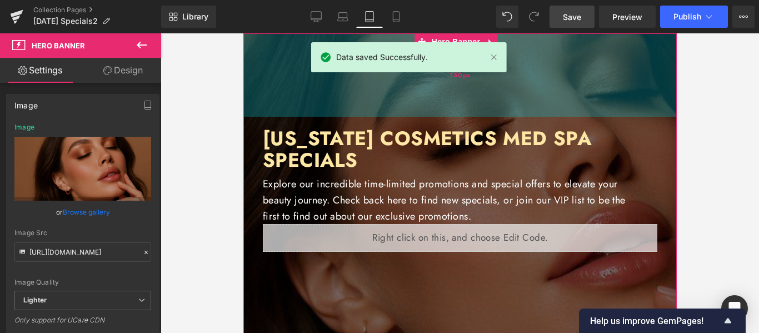
click at [654, 103] on div "150px" at bounding box center [459, 74] width 433 height 83
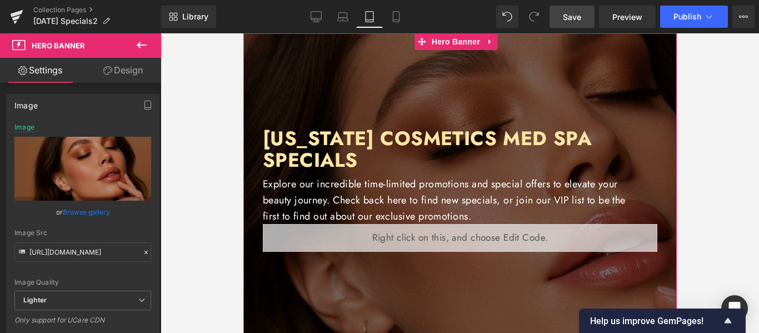
click at [98, 208] on link "Browse gallery" at bounding box center [86, 211] width 47 height 19
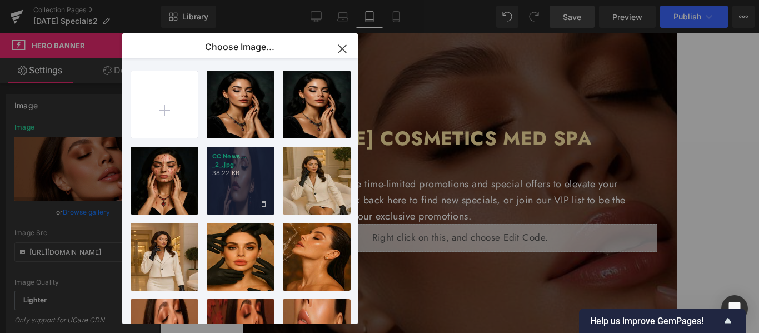
click at [223, 177] on p "38.22 KB" at bounding box center [240, 173] width 57 height 8
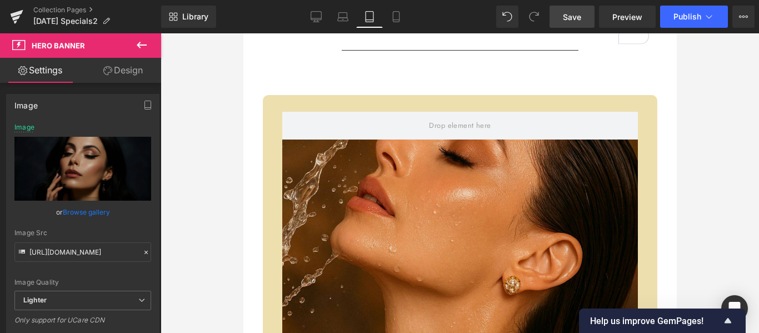
scroll to position [611, 0]
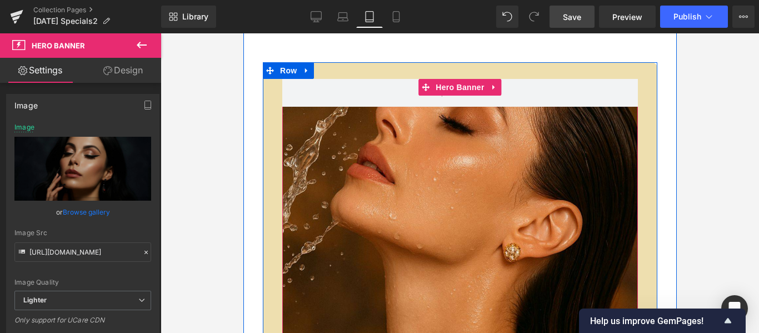
click at [506, 173] on div at bounding box center [460, 245] width 356 height 333
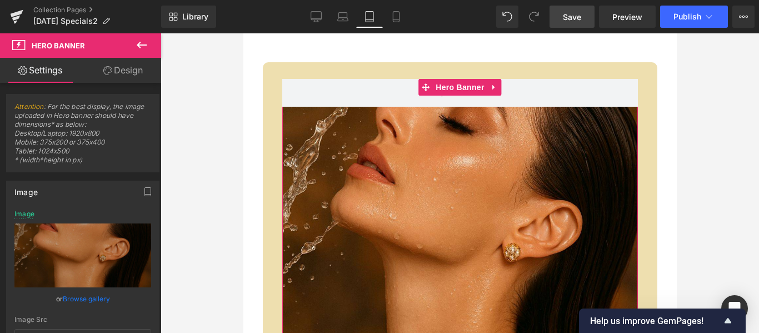
click at [91, 296] on link "Browse gallery" at bounding box center [86, 298] width 47 height 19
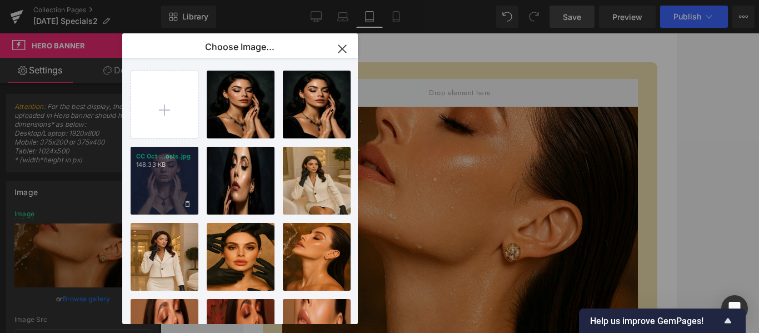
click at [172, 186] on div "CC Oct ...osts.jpg 148.33 KB" at bounding box center [165, 181] width 68 height 68
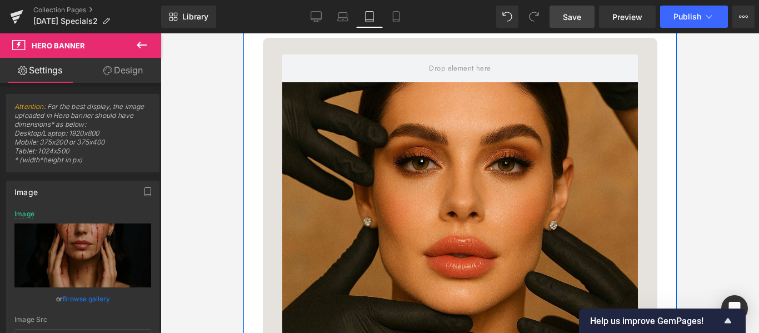
scroll to position [1334, 0]
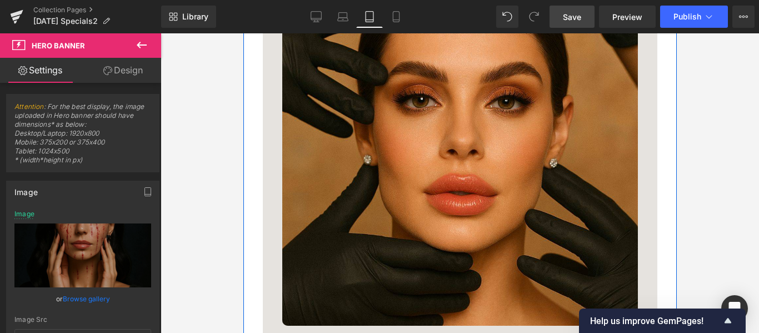
click at [541, 190] on div at bounding box center [460, 158] width 356 height 333
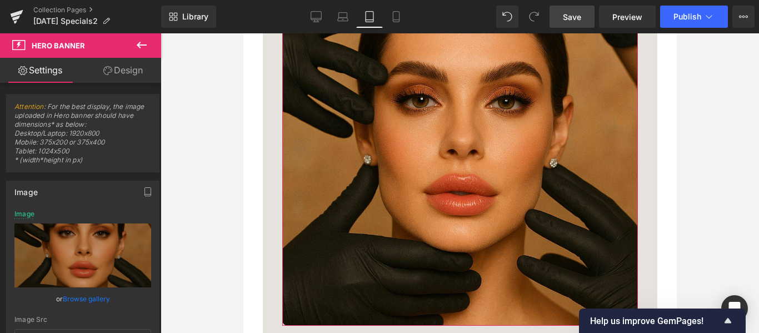
click at [87, 298] on link "Browse gallery" at bounding box center [86, 298] width 47 height 19
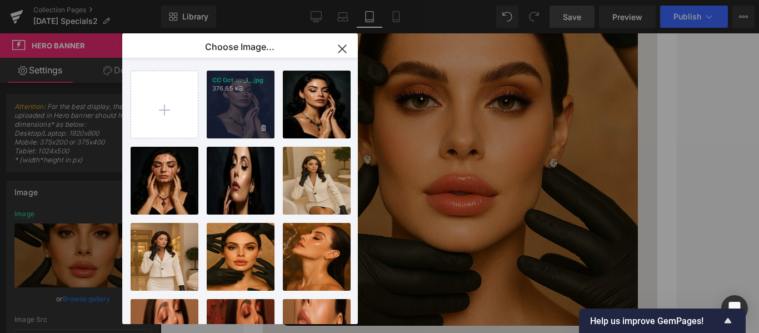
click at [255, 103] on div "CC Oct ... _1_.jpg 376.65 KB" at bounding box center [241, 105] width 68 height 68
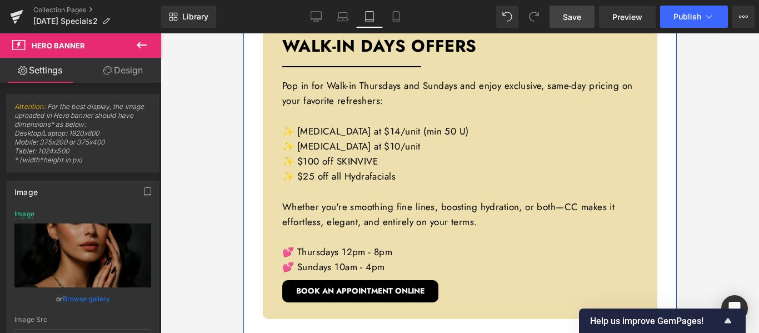
scroll to position [2390, 0]
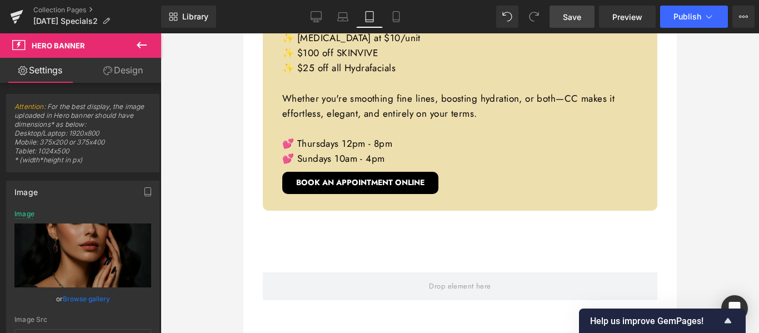
click at [571, 21] on span "Save" at bounding box center [572, 17] width 18 height 12
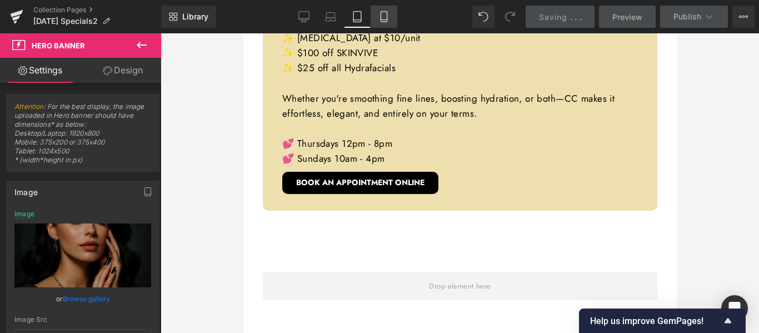
click at [387, 16] on icon at bounding box center [384, 17] width 6 height 11
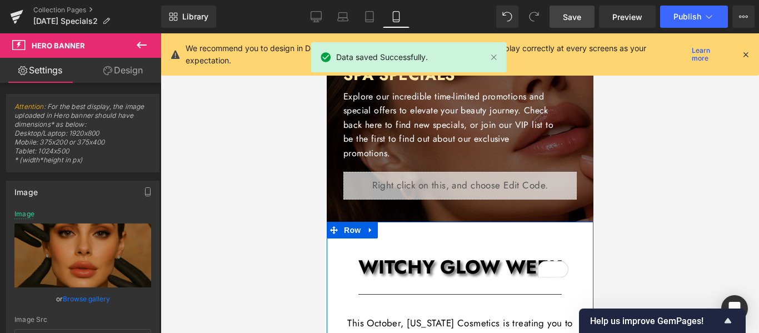
scroll to position [0, 0]
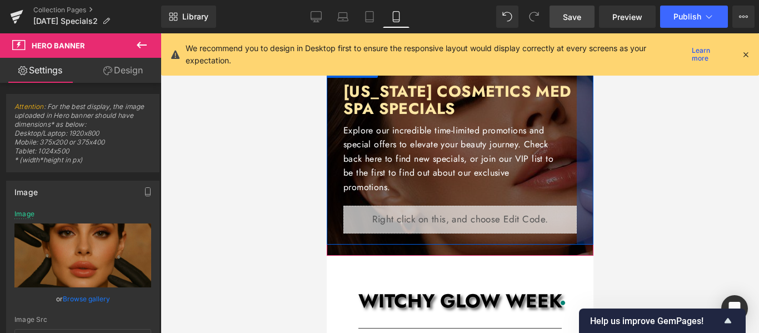
click at [576, 164] on div at bounding box center [584, 152] width 17 height 183
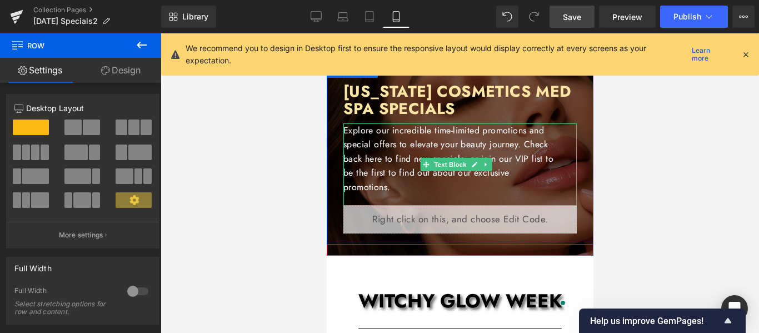
click at [503, 186] on p "Explore our incredible time-limited promotions and special offers to elevate yo…" at bounding box center [450, 158] width 214 height 71
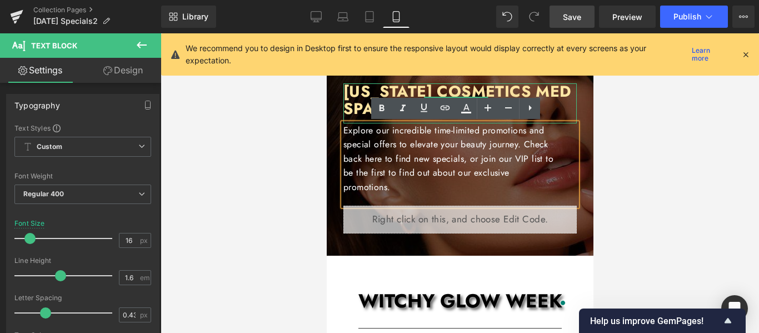
click at [556, 102] on h1 "[US_STATE] COSMETICS MED SPA SPECIALS" at bounding box center [459, 100] width 233 height 34
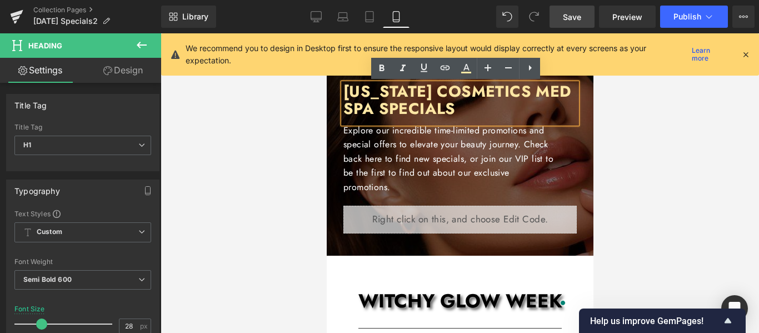
click at [579, 104] on div "[US_STATE] COSMETICS MED SPA SPECIALS Heading Explore our incredible time-limit…" at bounding box center [459, 152] width 267 height 183
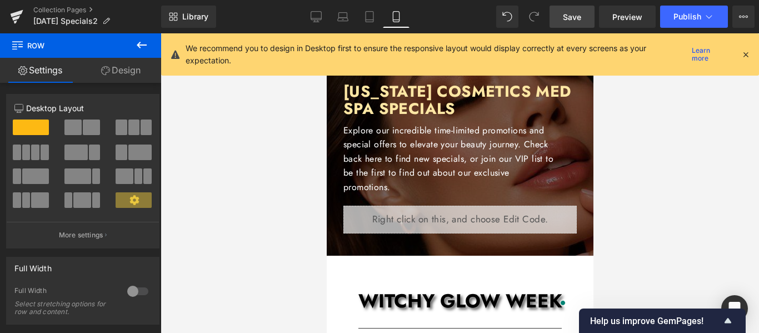
click at [746, 54] on icon at bounding box center [746, 54] width 10 height 10
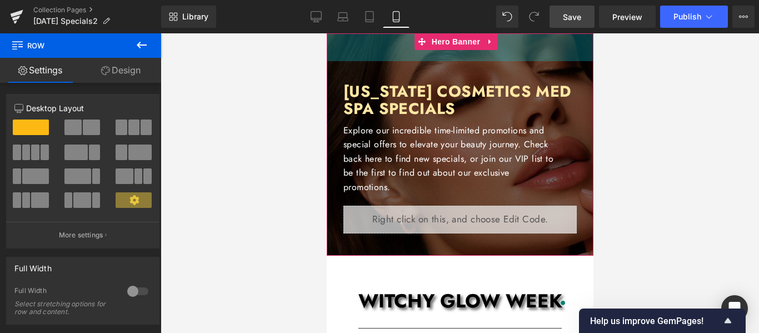
click at [565, 51] on div "50px" at bounding box center [459, 47] width 267 height 28
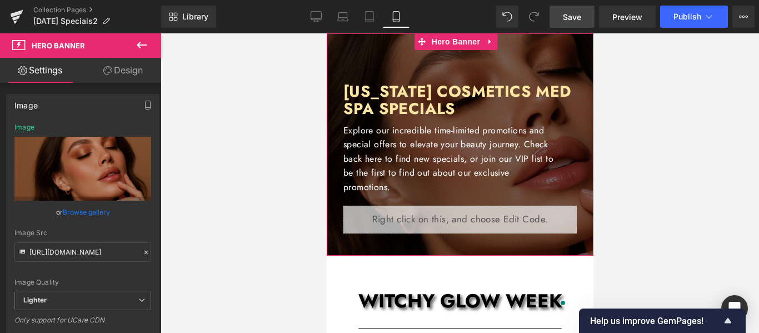
click at [87, 214] on link "Browse gallery" at bounding box center [86, 211] width 47 height 19
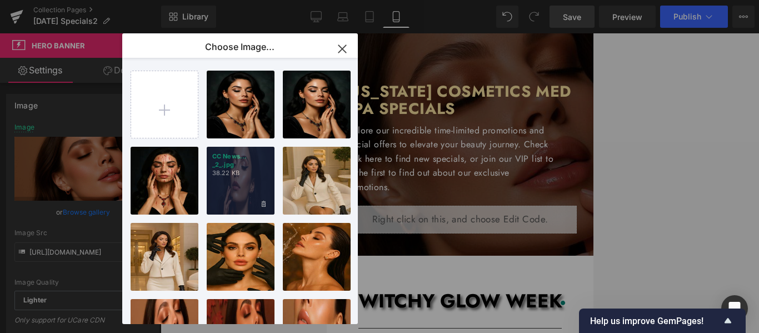
click at [232, 175] on p "38.22 KB" at bounding box center [240, 173] width 57 height 8
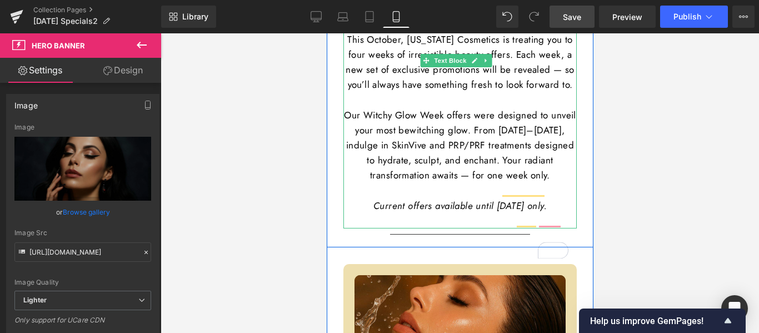
scroll to position [333, 0]
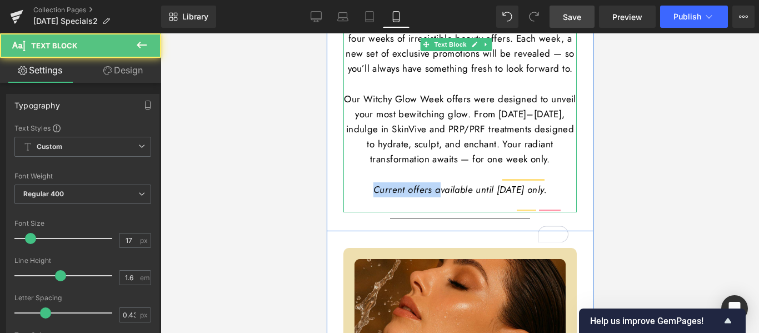
drag, startPoint x: 419, startPoint y: 202, endPoint x: 348, endPoint y: 202, distance: 71.1
click at [348, 202] on p "Current offers available until [DATE] only." at bounding box center [459, 190] width 233 height 46
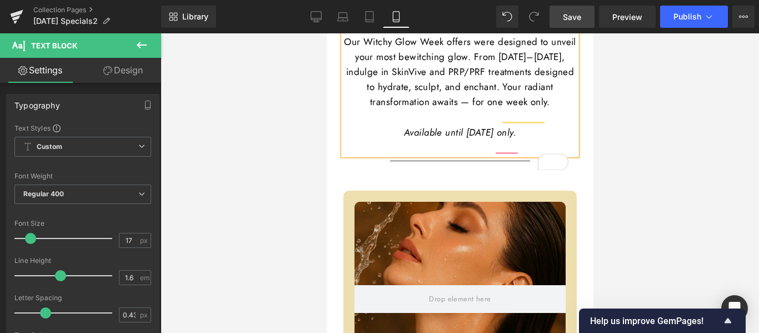
scroll to position [445, 0]
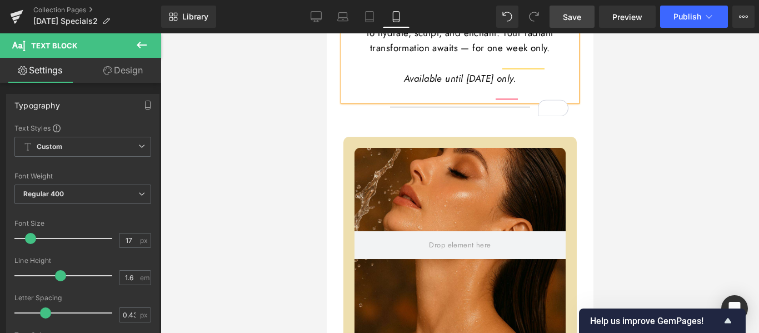
click at [519, 202] on div at bounding box center [459, 245] width 211 height 195
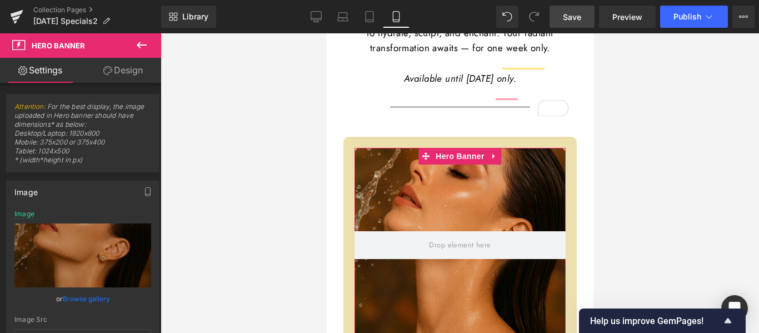
click at [78, 294] on link "Browse gallery" at bounding box center [86, 298] width 47 height 19
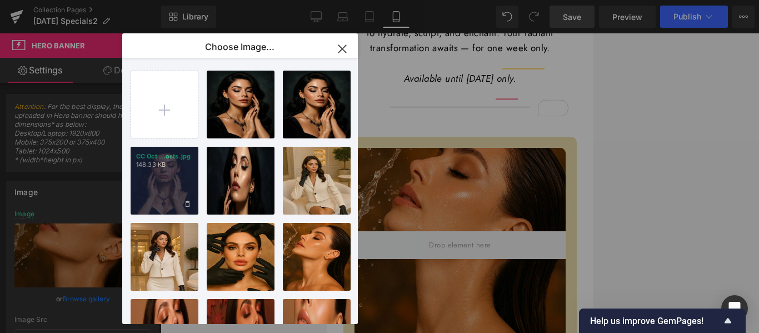
click at [180, 180] on div "CC Oct ...osts.jpg 148.33 KB" at bounding box center [165, 181] width 68 height 68
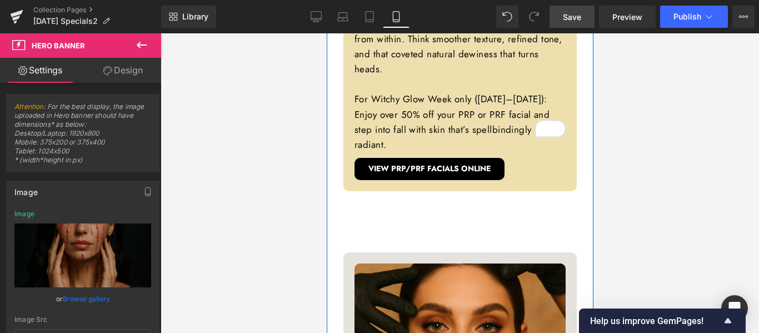
scroll to position [1000, 0]
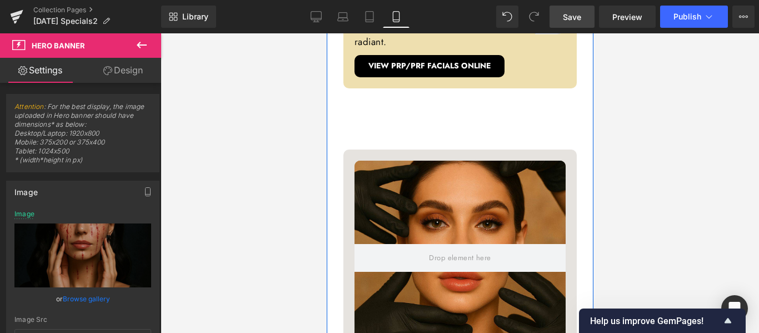
click at [504, 175] on div at bounding box center [459, 258] width 211 height 195
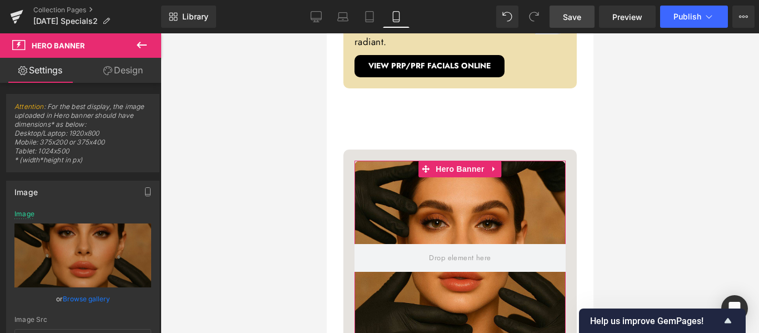
click at [76, 296] on link "Browse gallery" at bounding box center [86, 298] width 47 height 19
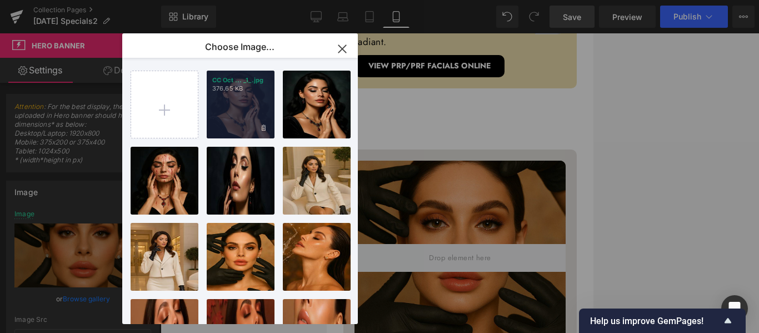
click at [243, 111] on div "CC Oct ... _1_.jpg 376.65 KB" at bounding box center [241, 105] width 68 height 68
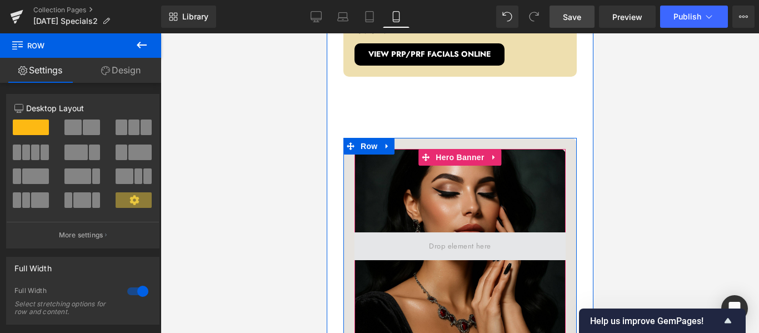
scroll to position [1111, 0]
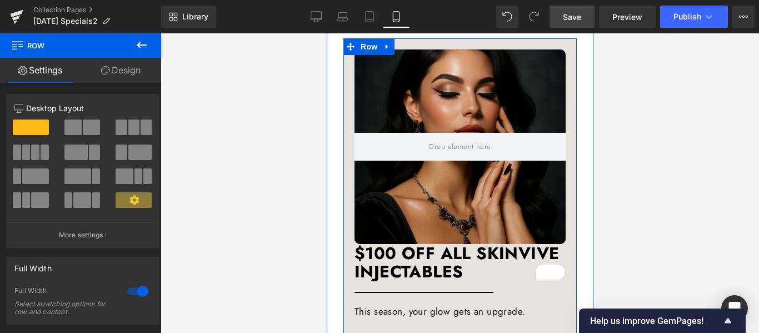
click at [354, 244] on h3 "$100 OFF ALL SKINVIVE INJECTABLES" at bounding box center [459, 262] width 211 height 37
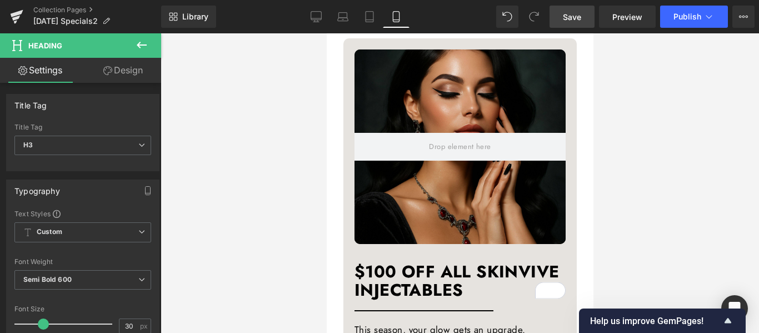
click at [626, 195] on div at bounding box center [460, 183] width 599 height 300
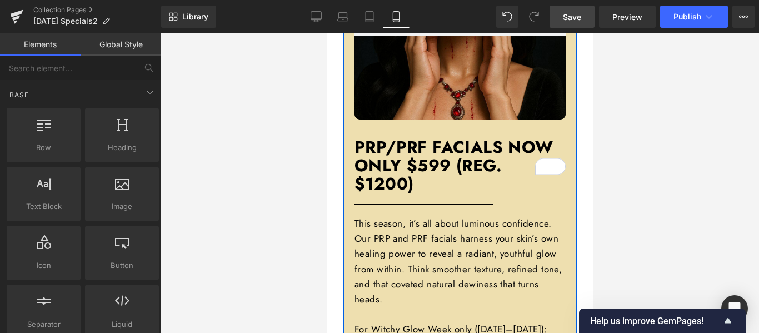
scroll to position [667, 0]
click at [473, 145] on h3 "PRP/PRF Facials now only $599 (Reg. $1200)" at bounding box center [459, 156] width 211 height 73
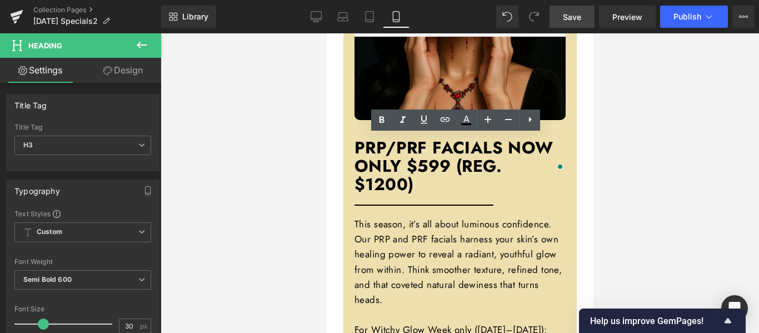
click at [629, 183] on div at bounding box center [460, 183] width 599 height 300
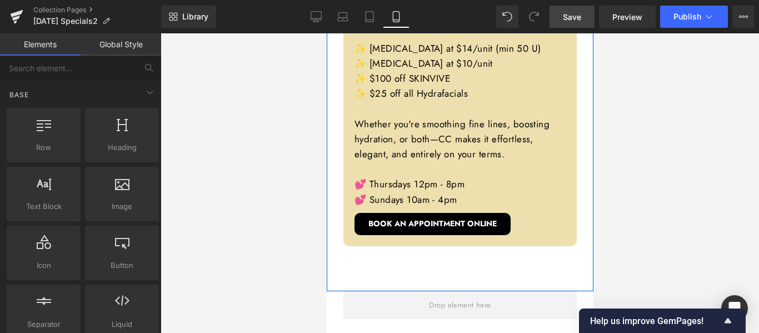
scroll to position [2001, 0]
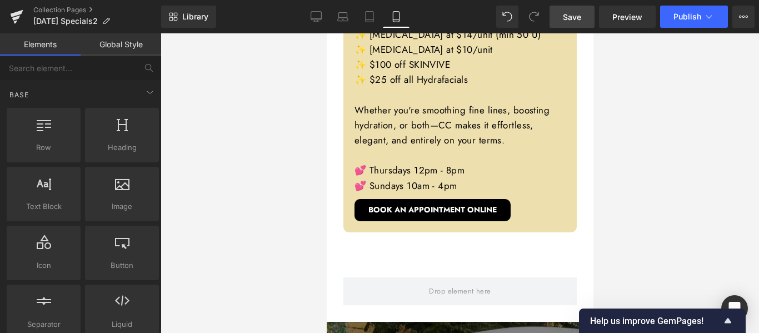
click at [567, 17] on span "Save" at bounding box center [572, 17] width 18 height 12
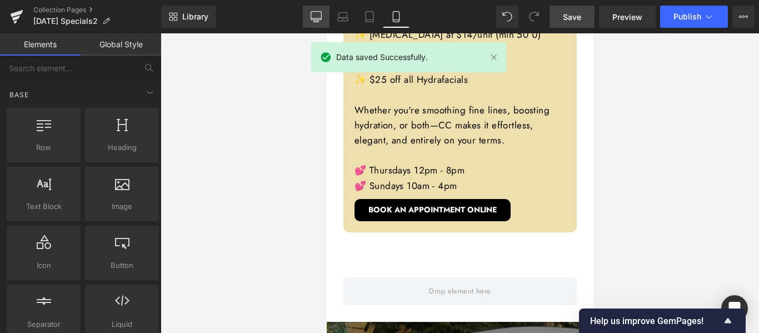
click at [317, 14] on icon at bounding box center [316, 16] width 11 height 11
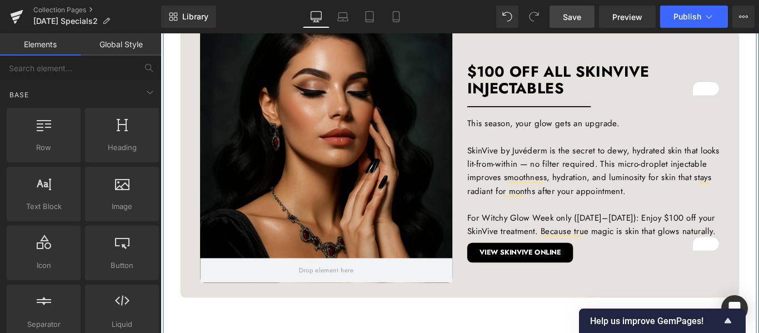
scroll to position [905, 0]
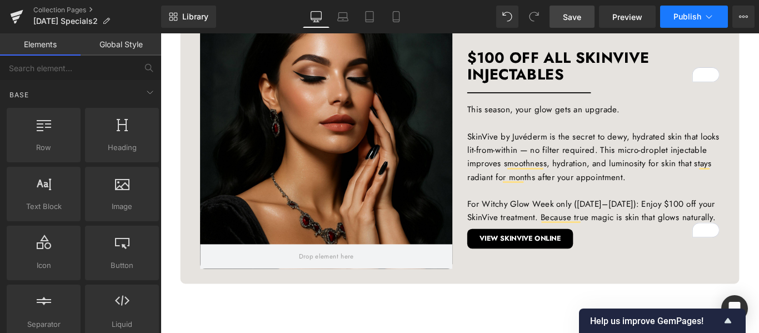
click at [678, 20] on span "Publish" at bounding box center [688, 16] width 28 height 9
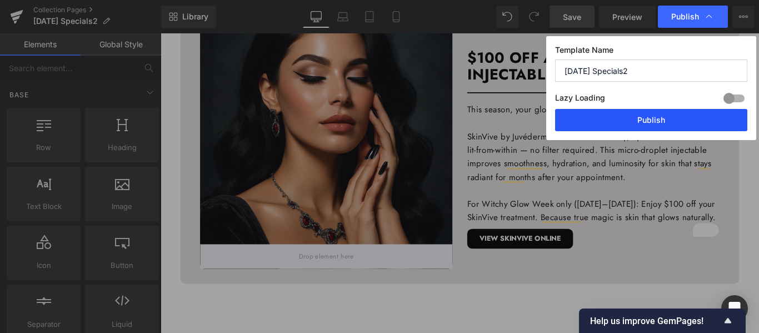
click at [646, 114] on button "Publish" at bounding box center [651, 120] width 192 height 22
